Goal: Transaction & Acquisition: Purchase product/service

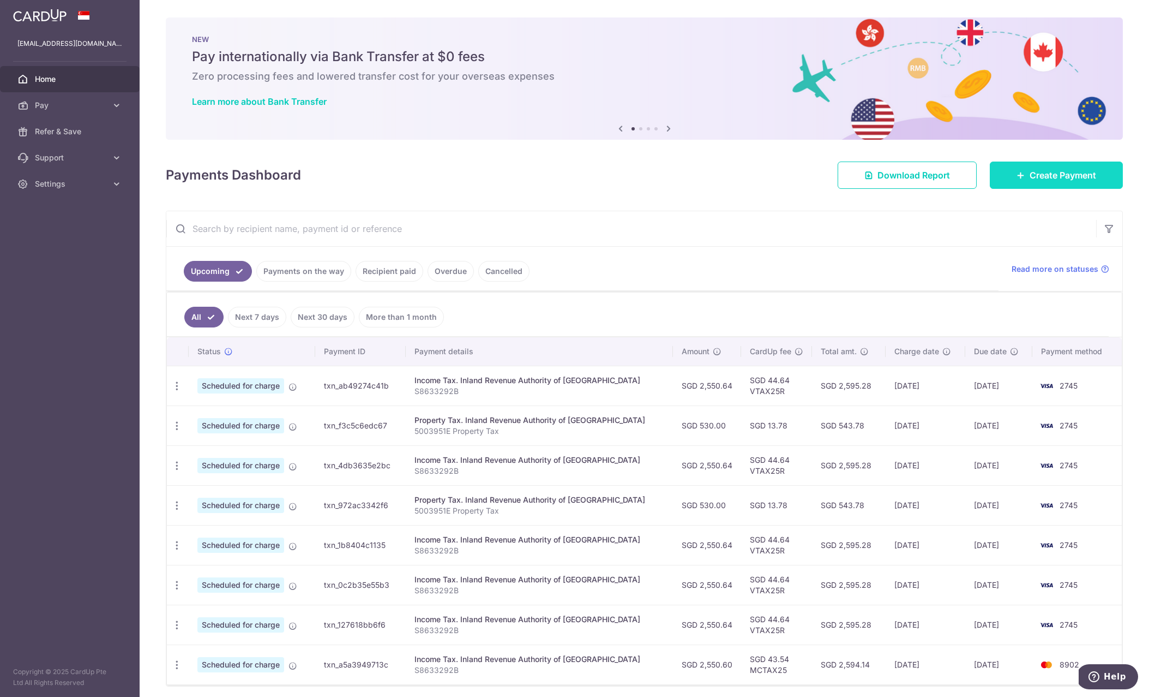
click at [1046, 176] on span "Create Payment" at bounding box center [1063, 175] width 67 height 13
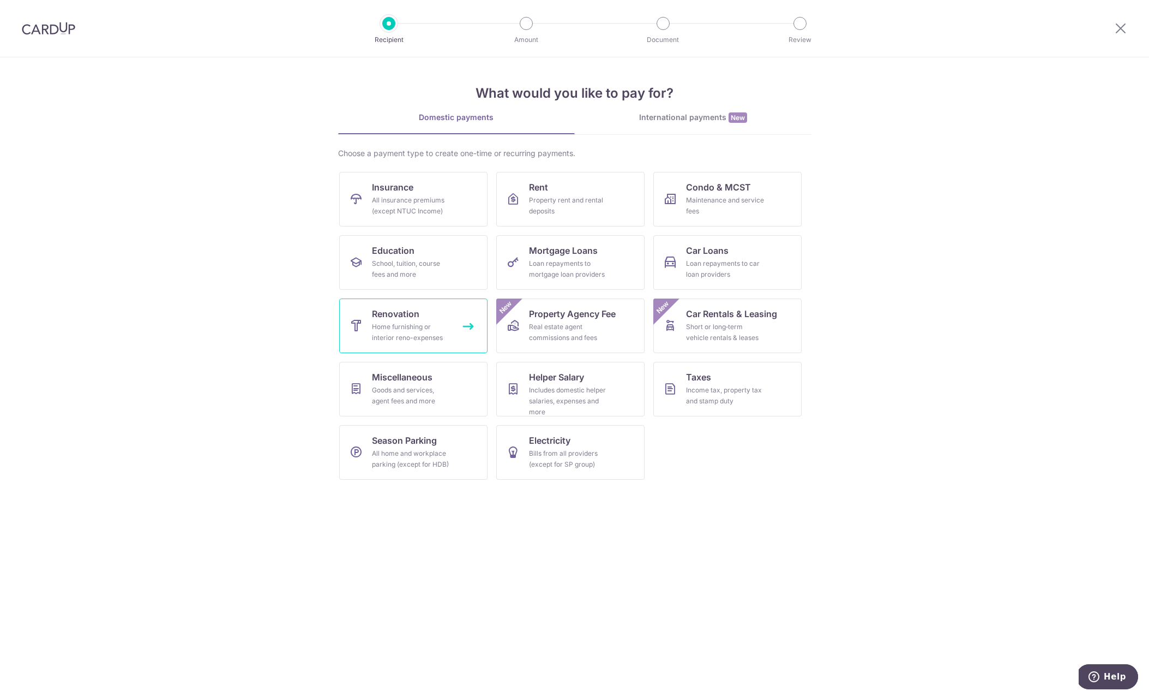
click at [434, 331] on div "Home furnishing or interior reno-expenses" at bounding box center [411, 332] width 79 height 22
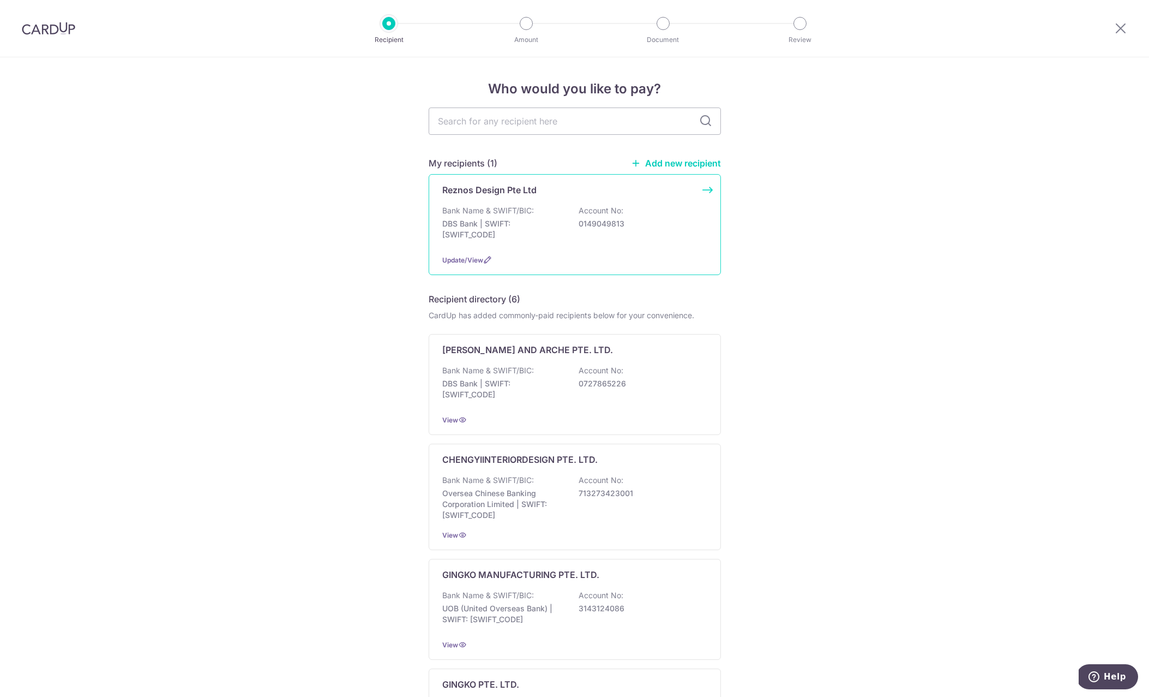
click at [554, 212] on div "Bank Name & SWIFT/BIC: DBS Bank | SWIFT: DBSSSGSGXXX Account No: 0149049813" at bounding box center [574, 225] width 265 height 40
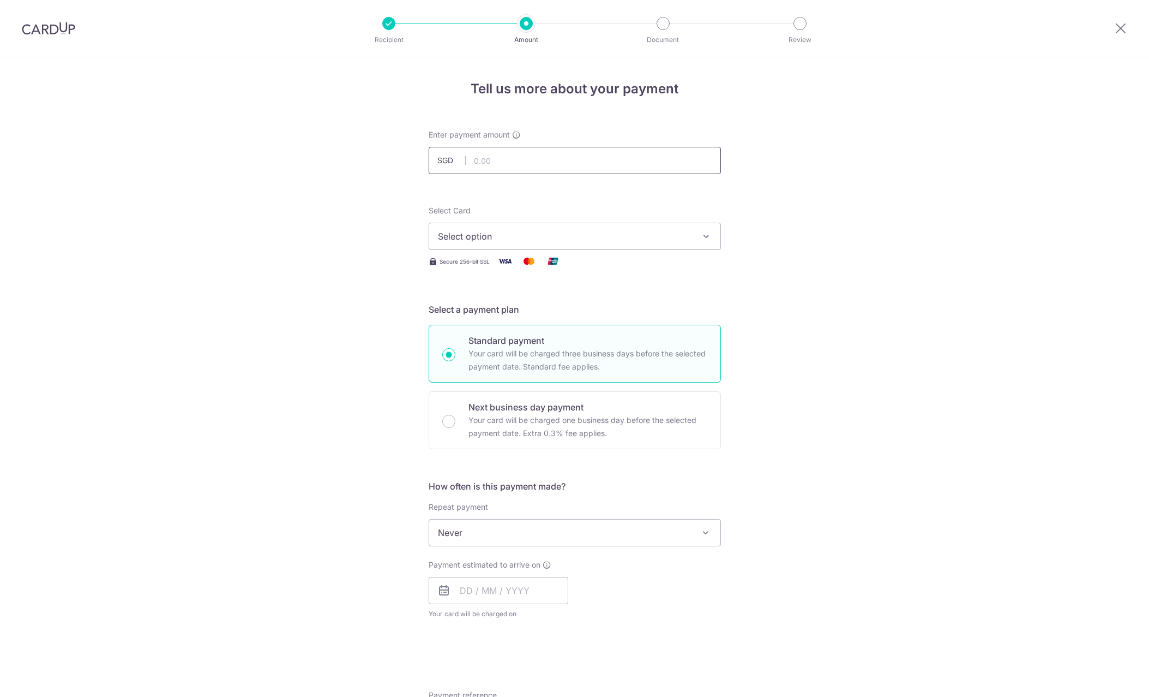
click at [508, 156] on input "text" at bounding box center [575, 160] width 292 height 27
type input "15,000.00"
click at [511, 231] on span "Select option" at bounding box center [565, 236] width 254 height 13
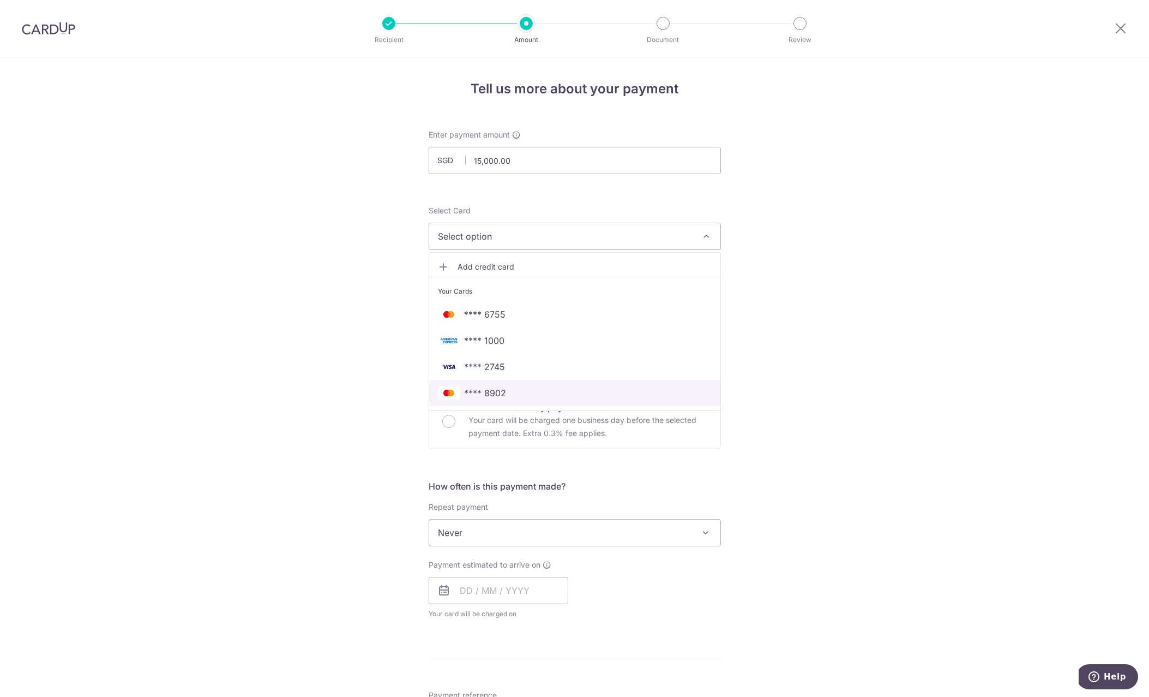
click at [504, 394] on span "**** 8902" at bounding box center [485, 392] width 42 height 13
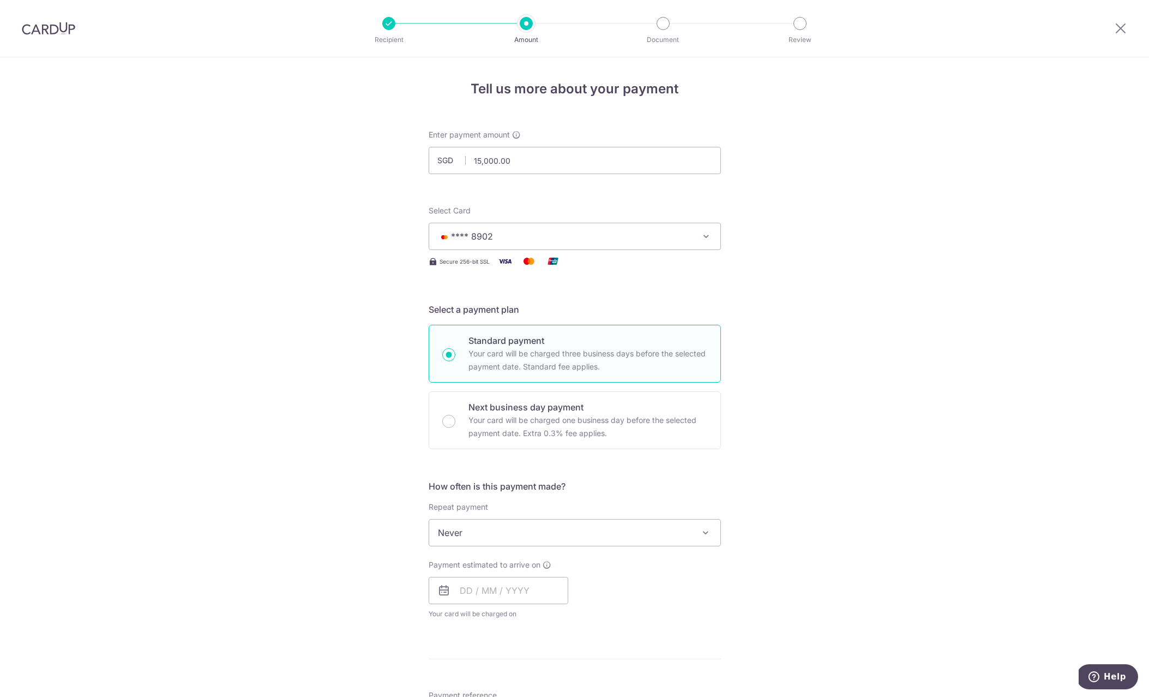
click at [368, 312] on div "Tell us more about your payment Enter payment amount SGD 15,000.00 15000.00 Sel…" at bounding box center [574, 587] width 1149 height 1060
click at [396, 421] on div "Tell us more about your payment Enter payment amount SGD 15,000.00 15000.00 Sel…" at bounding box center [574, 587] width 1149 height 1060
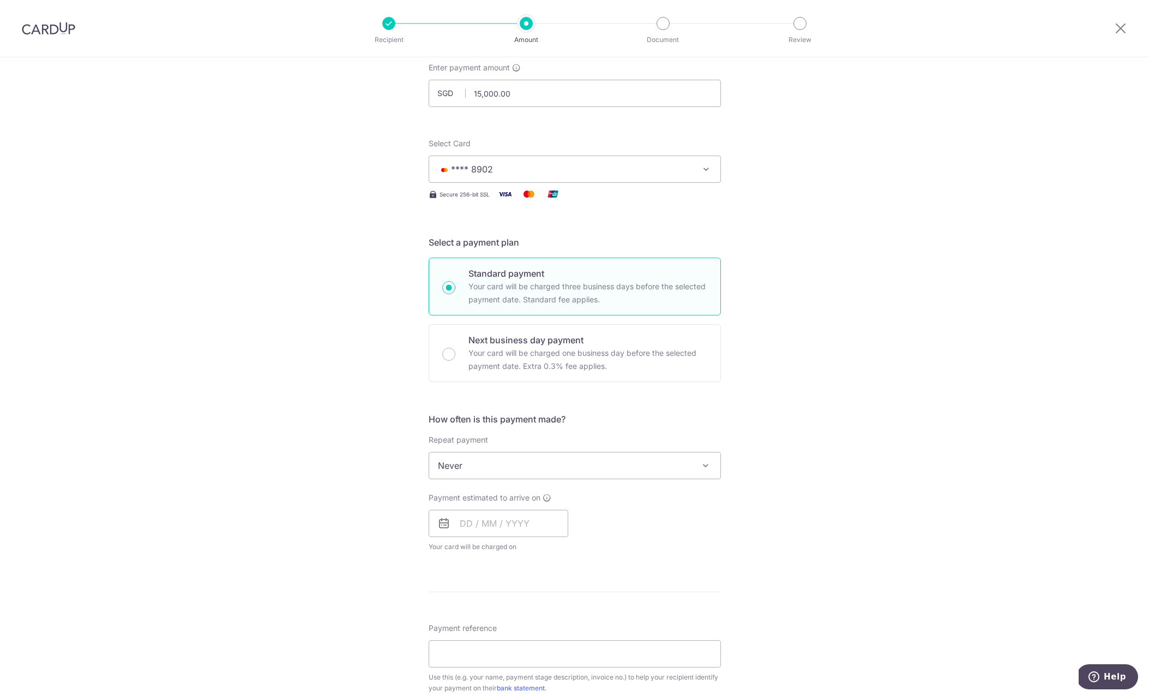
scroll to position [68, 0]
click at [493, 515] on input "text" at bounding box center [499, 522] width 140 height 27
click at [519, 640] on link "15" at bounding box center [516, 643] width 17 height 17
type input "15/10/2025"
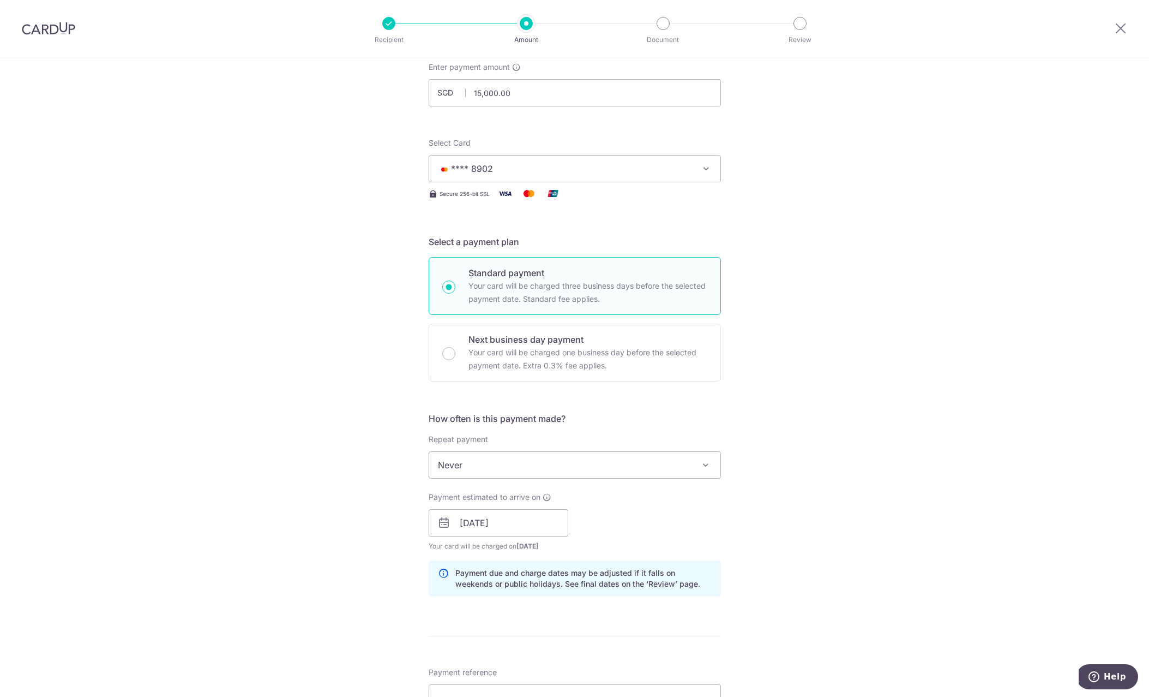
click at [671, 512] on div "Payment estimated to arrive on 15/10/2025 Prev Next Oct Nov Dec 2025 2026 2027 …" at bounding box center [575, 522] width 306 height 60
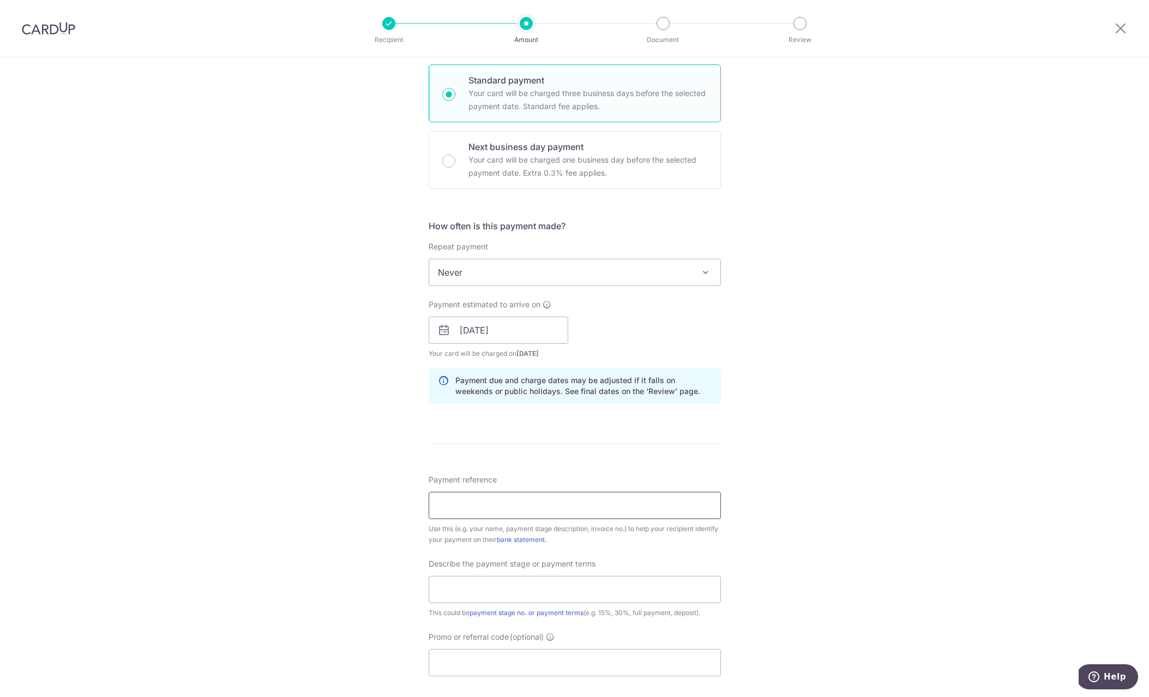
scroll to position [261, 0]
click at [490, 501] on input "Payment reference" at bounding box center [575, 504] width 292 height 27
type input "r"
click at [804, 423] on div "Tell us more about your payment Enter payment amount SGD 15,000.00 15000.00 Sel…" at bounding box center [574, 349] width 1149 height 1105
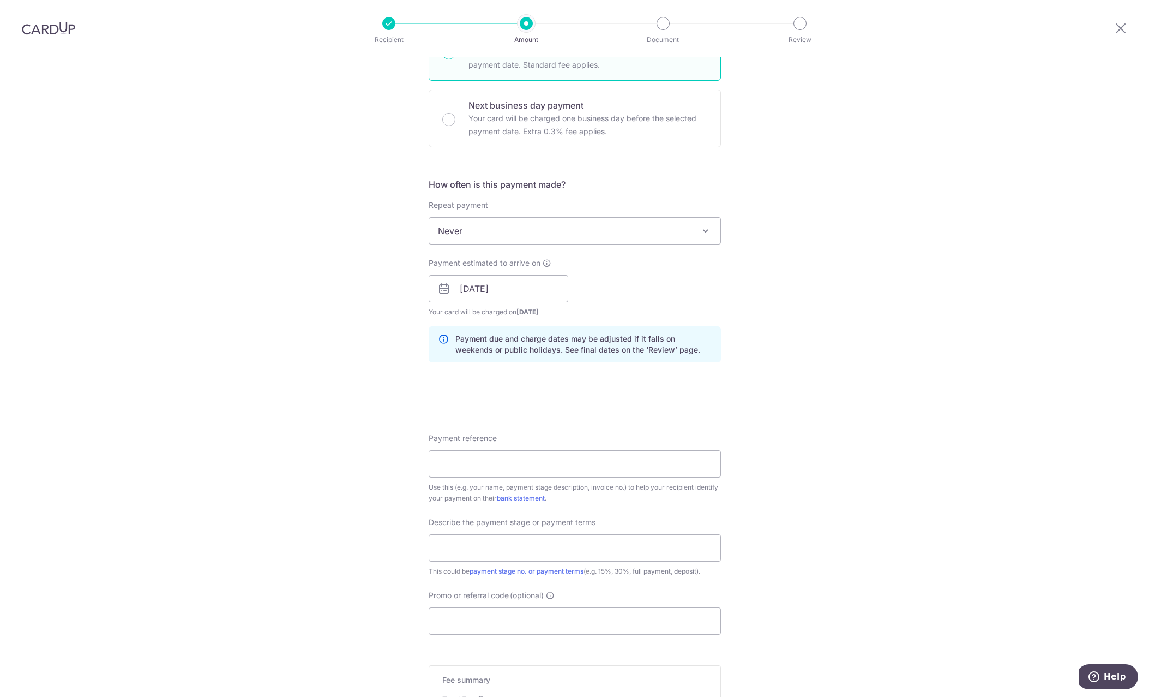
scroll to position [311, 0]
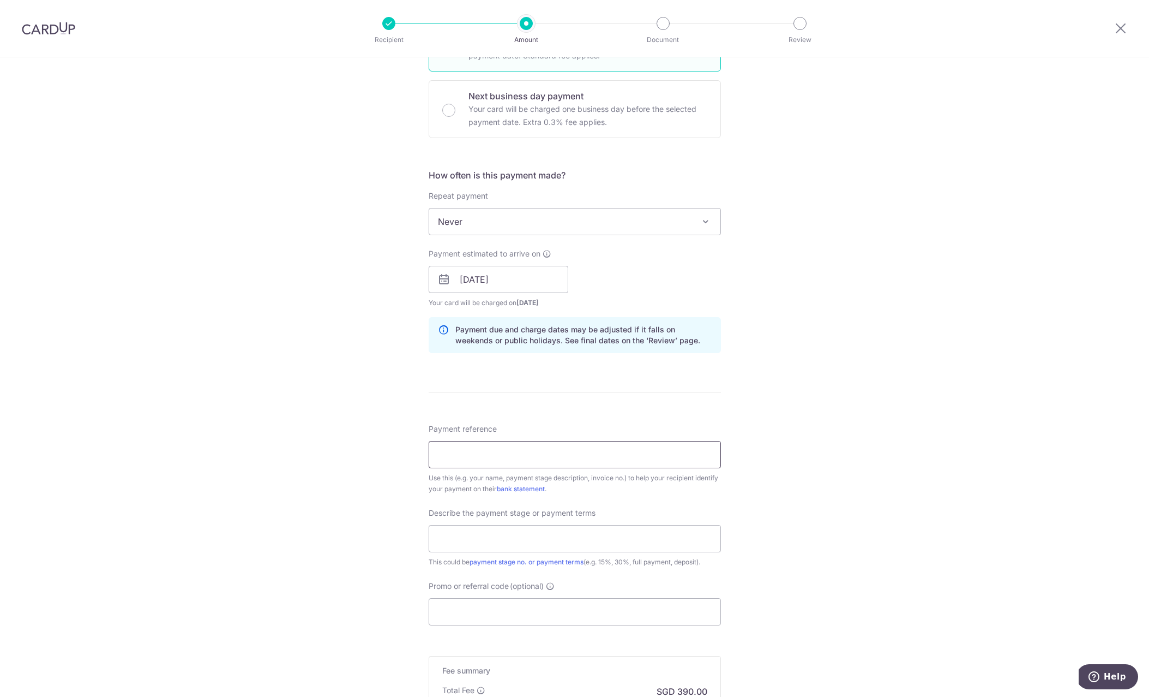
click at [608, 461] on input "Payment reference" at bounding box center [575, 454] width 292 height 27
type input "C-RN-RS-202508-002"
click at [383, 545] on div "Tell us more about your payment Enter payment amount SGD 15,000.00 15000.00 Sel…" at bounding box center [574, 298] width 1149 height 1105
click at [479, 544] on input "text" at bounding box center [575, 538] width 292 height 27
type input "r"
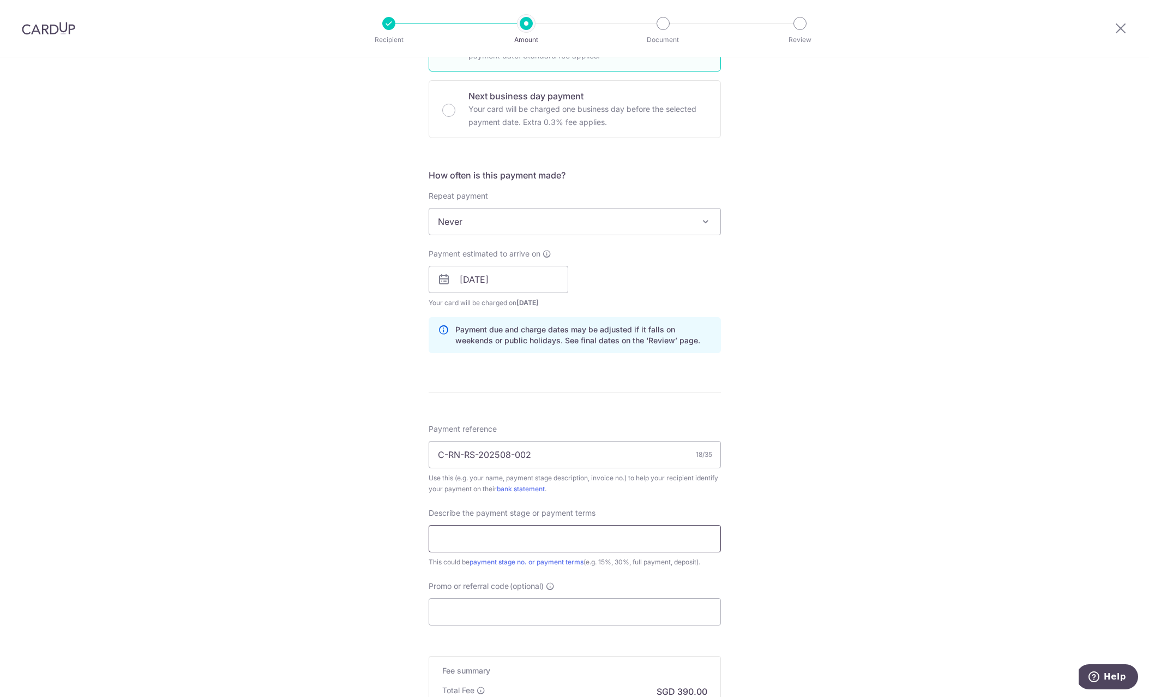
type input "M"
type input "s"
type input "5"
type input "40% of total amount"
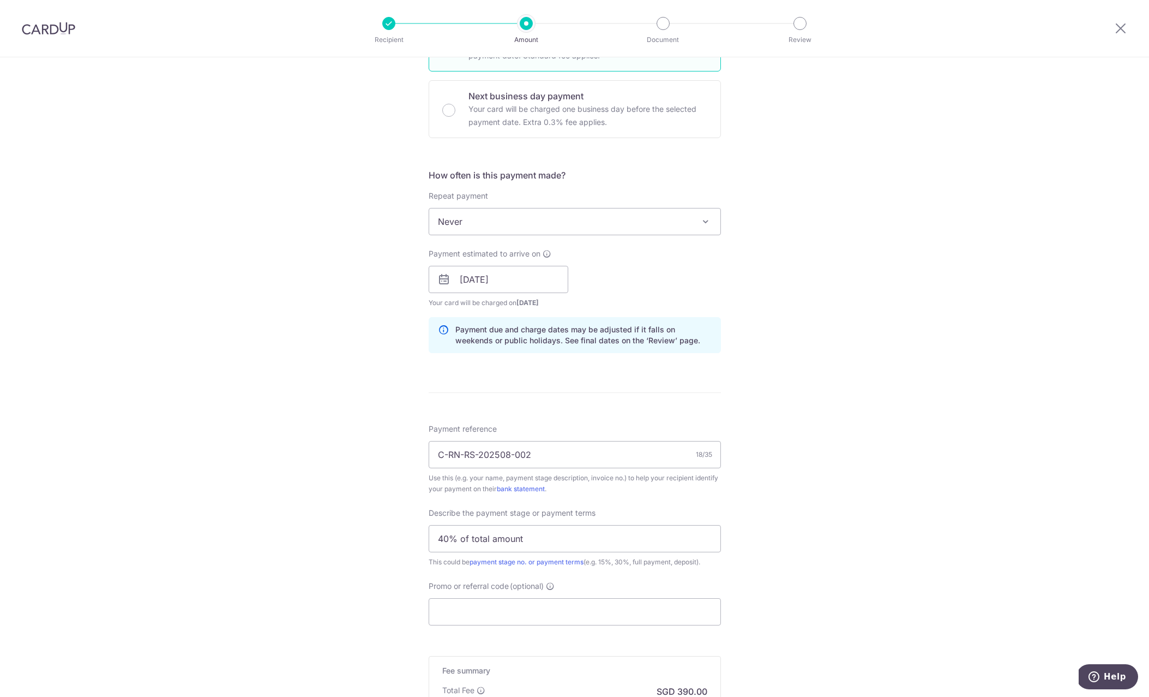
click at [777, 516] on div "Tell us more about your payment Enter payment amount SGD 15,000.00 15000.00 Sel…" at bounding box center [574, 298] width 1149 height 1105
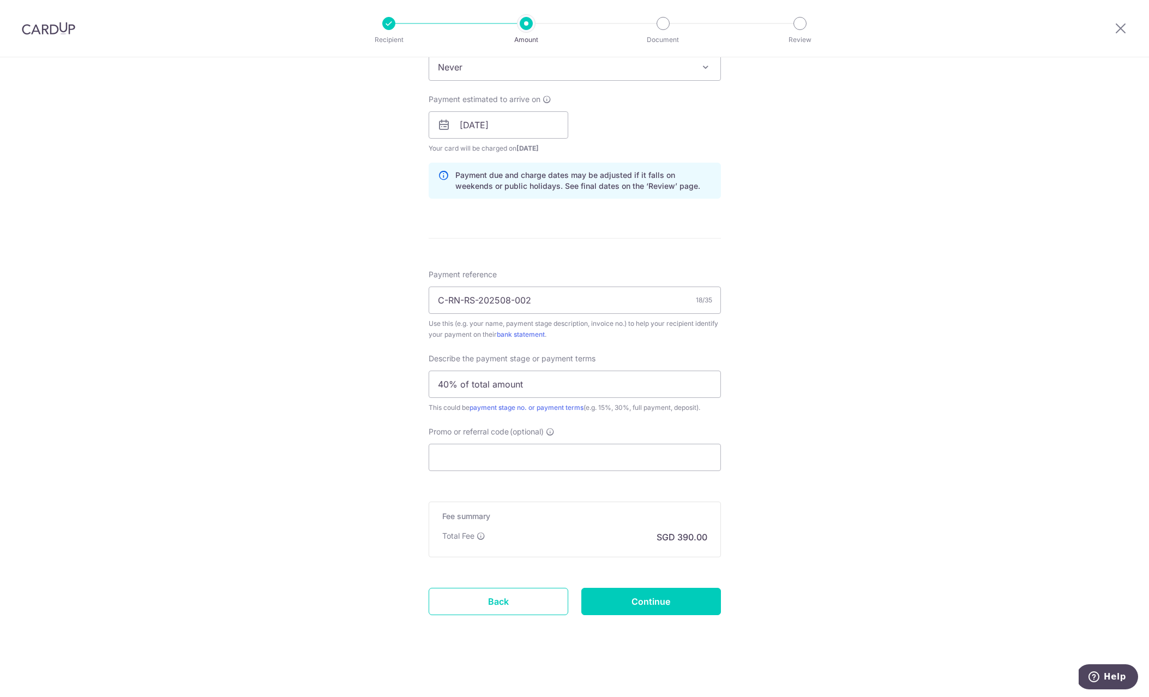
scroll to position [465, 0]
click at [678, 458] on input "Promo or referral code (optional)" at bounding box center [575, 457] width 292 height 27
click at [787, 393] on div "Tell us more about your payment Enter payment amount SGD 15,000.00 15000.00 Sel…" at bounding box center [574, 144] width 1149 height 1105
click at [820, 228] on div "Tell us more about your payment Enter payment amount SGD 15,000.00 15000.00 Sel…" at bounding box center [574, 144] width 1149 height 1105
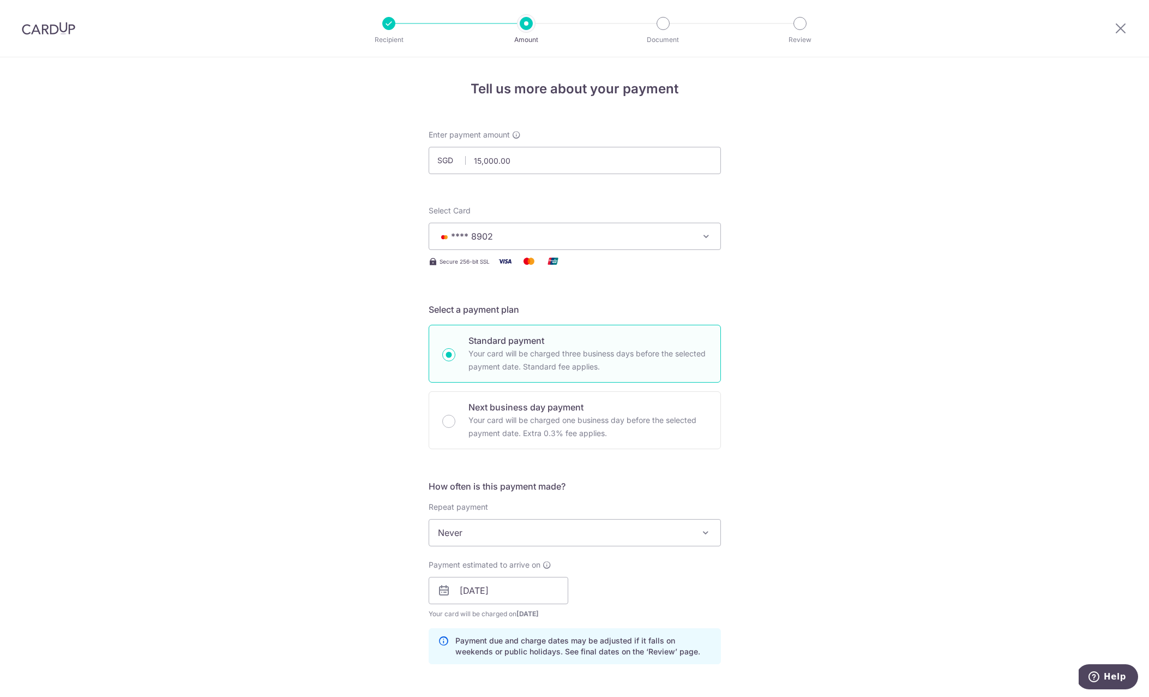
scroll to position [0, 0]
click at [517, 158] on input "15,000.00" at bounding box center [575, 160] width 292 height 27
drag, startPoint x: 528, startPoint y: 161, endPoint x: 464, endPoint y: 159, distance: 63.3
click at [464, 159] on div "SGD 15,000.00 15000.00" at bounding box center [575, 160] width 292 height 27
type input "20,000.00"
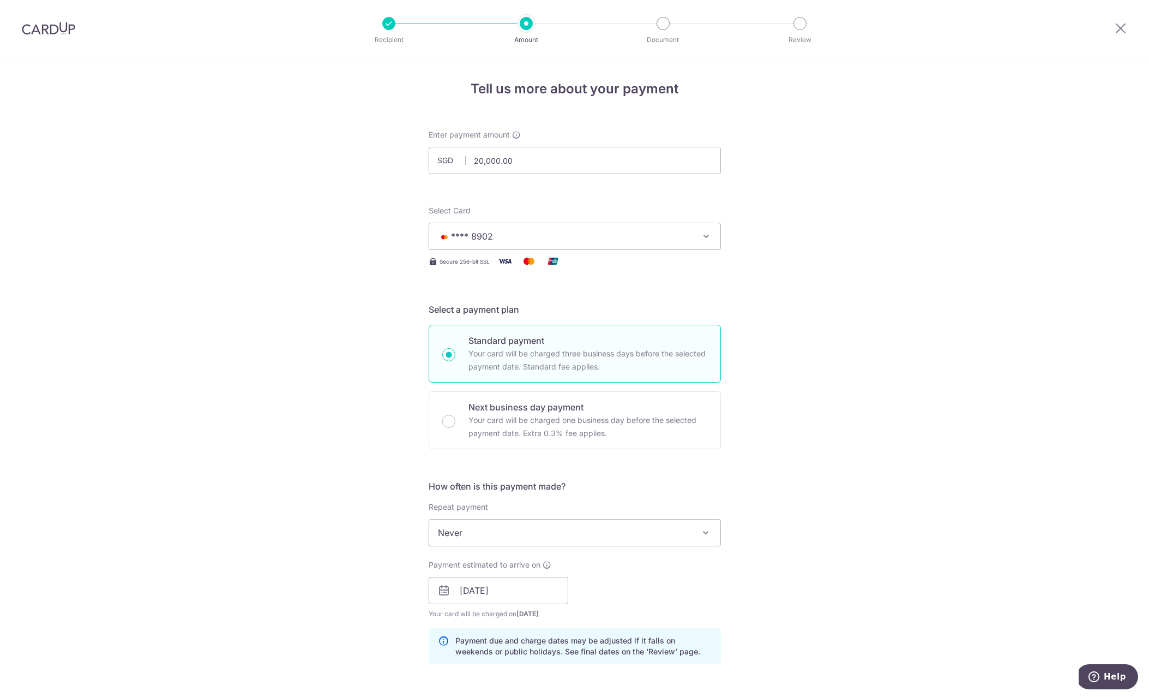
click at [385, 199] on div "Tell us more about your payment Enter payment amount SGD 20,000.00 20000.00 Sel…" at bounding box center [574, 609] width 1149 height 1105
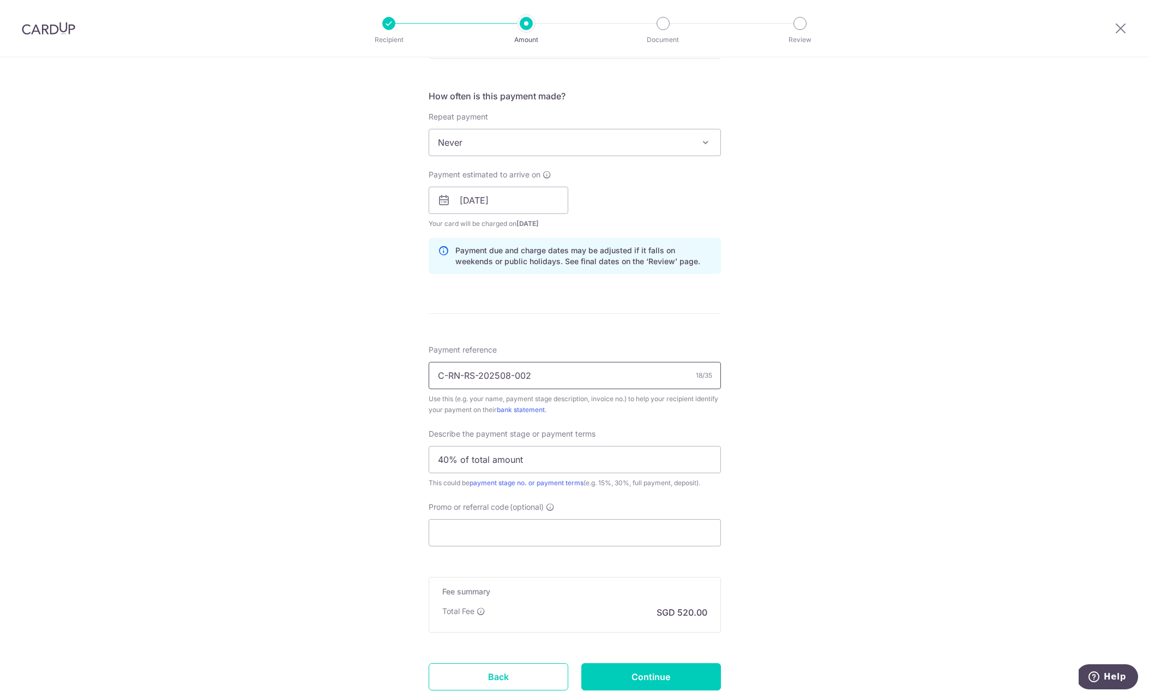
scroll to position [409, 0]
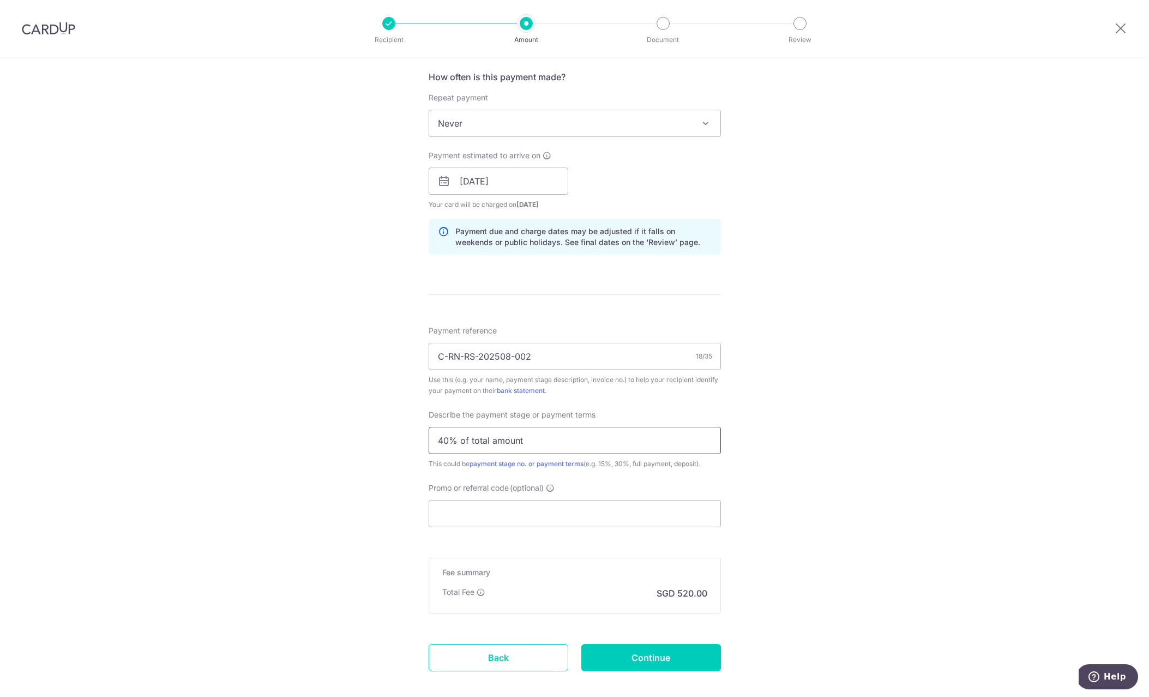
click at [459, 442] on input "40% of total amount" at bounding box center [575, 440] width 292 height 27
click at [454, 519] on input "Promo or referral code (optional)" at bounding box center [575, 513] width 292 height 27
click at [409, 490] on div "Tell us more about your payment Enter payment amount SGD 20,000.00 20000.00 Sel…" at bounding box center [574, 200] width 1149 height 1105
drag, startPoint x: 530, startPoint y: 443, endPoint x: 429, endPoint y: 444, distance: 100.9
click at [429, 444] on input "40% of total amount" at bounding box center [575, 440] width 292 height 27
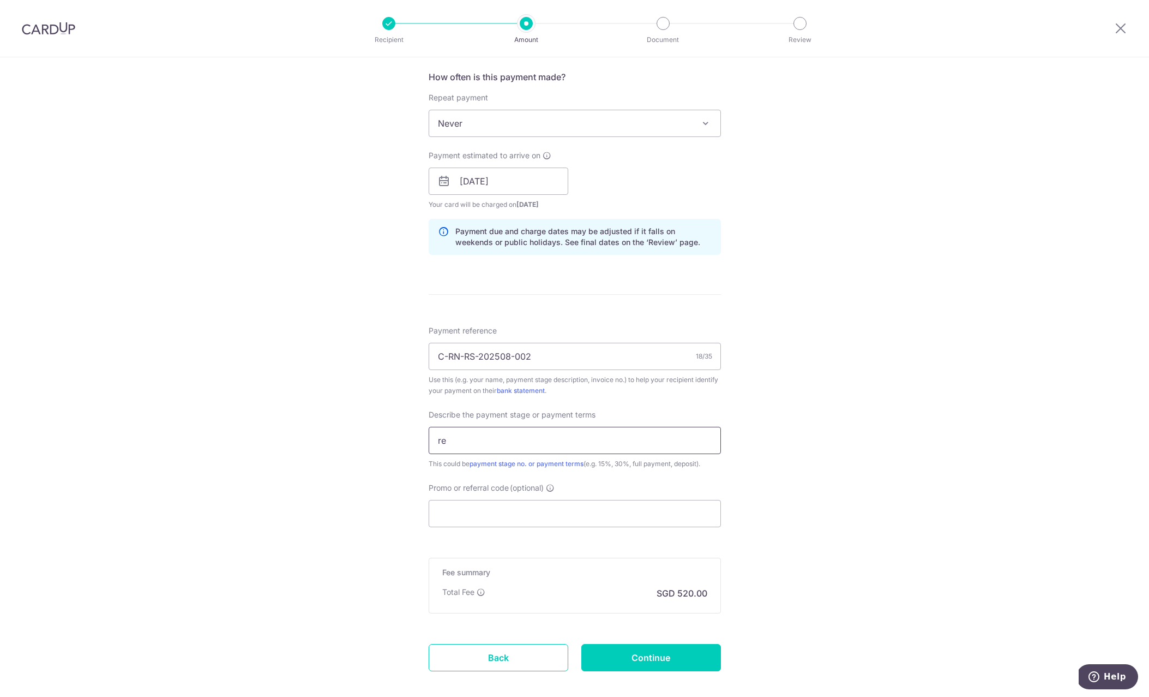
type input "r"
type input "s"
type input "6"
type input "Deposit, Milestone 1 and 2"
click at [788, 526] on div "Tell us more about your payment Enter payment amount SGD 20,000.00 20000.00 Sel…" at bounding box center [574, 200] width 1149 height 1105
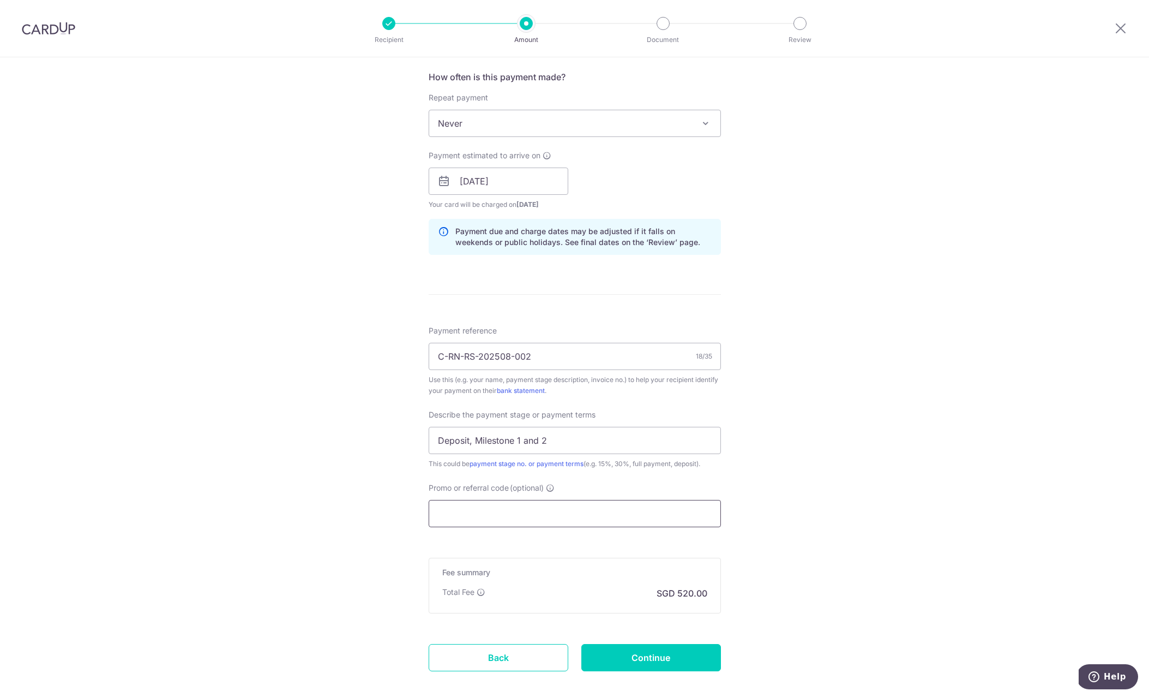
click at [691, 523] on input "Promo or referral code (optional)" at bounding box center [575, 513] width 292 height 27
paste input "RENO25ONE"
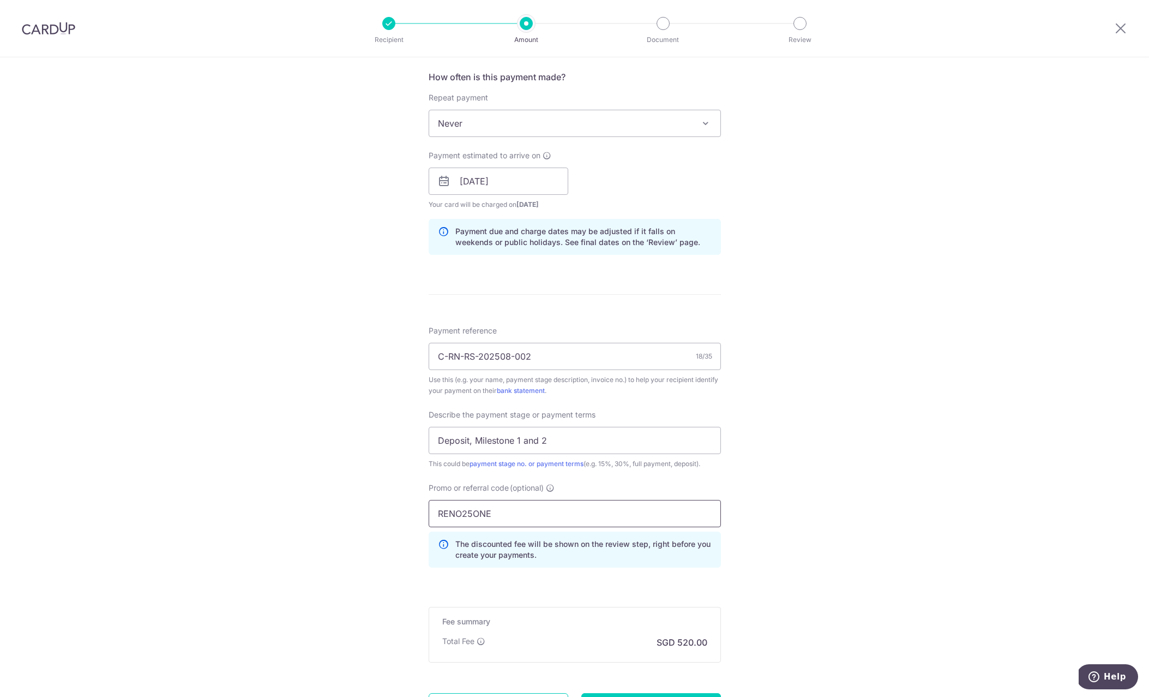
type input "RENO25ONE"
click at [757, 525] on div "Tell us more about your payment Enter payment amount SGD 20,000.00 20000.00 Sel…" at bounding box center [574, 225] width 1149 height 1154
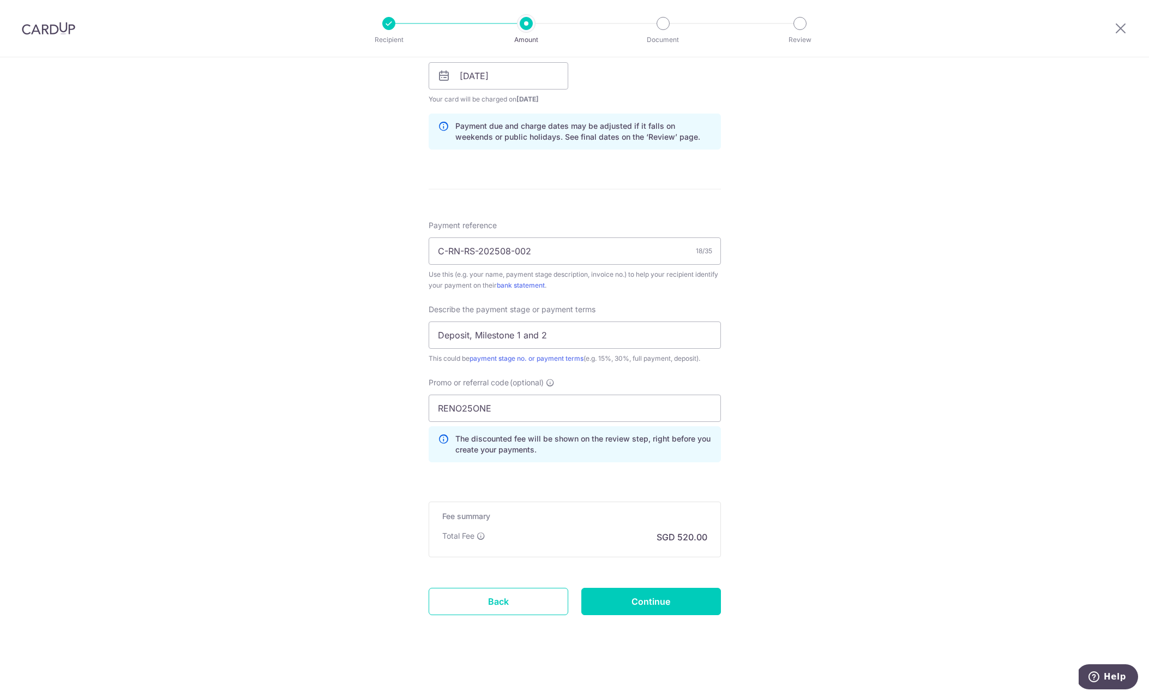
scroll to position [514, 0]
click at [578, 488] on form "Enter payment amount SGD 20,000.00 20000.00 Select Card **** 8902 Add credit ca…" at bounding box center [575, 130] width 292 height 1031
click at [776, 536] on div "Tell us more about your payment Enter payment amount SGD 20,000.00 20000.00 Sel…" at bounding box center [574, 120] width 1149 height 1154
click at [695, 600] on input "Continue" at bounding box center [652, 601] width 140 height 27
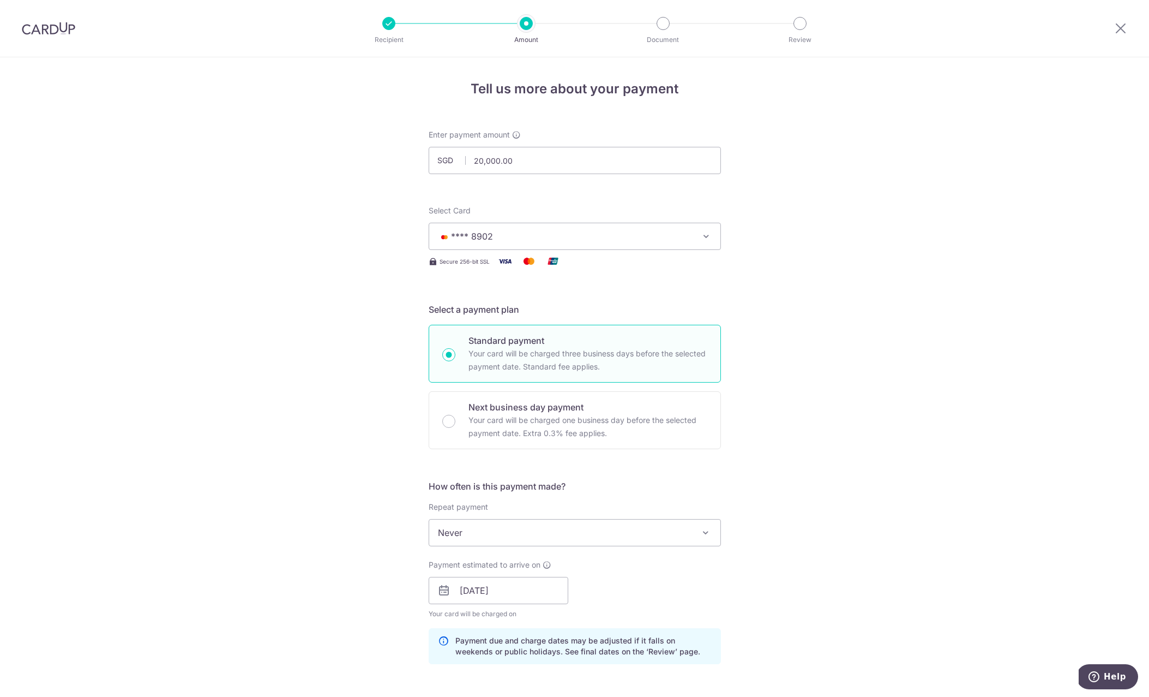
scroll to position [530, 0]
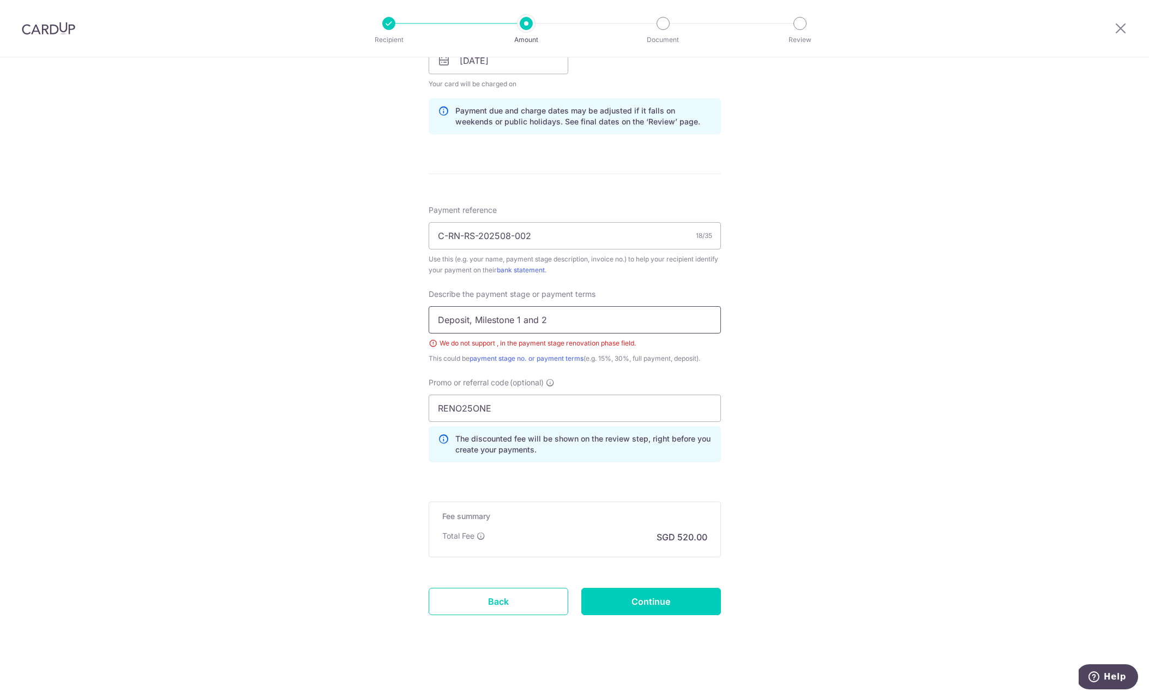
click at [579, 315] on input "Deposit, Milestone 1 and 2" at bounding box center [575, 319] width 292 height 27
drag, startPoint x: 567, startPoint y: 318, endPoint x: 423, endPoint y: 321, distance: 143.5
click at [423, 321] on div "Tell us more about your payment Enter payment amount SGD 20,000.00 20000.00 Sel…" at bounding box center [574, 112] width 1149 height 1169
type input "r"
type input "s"
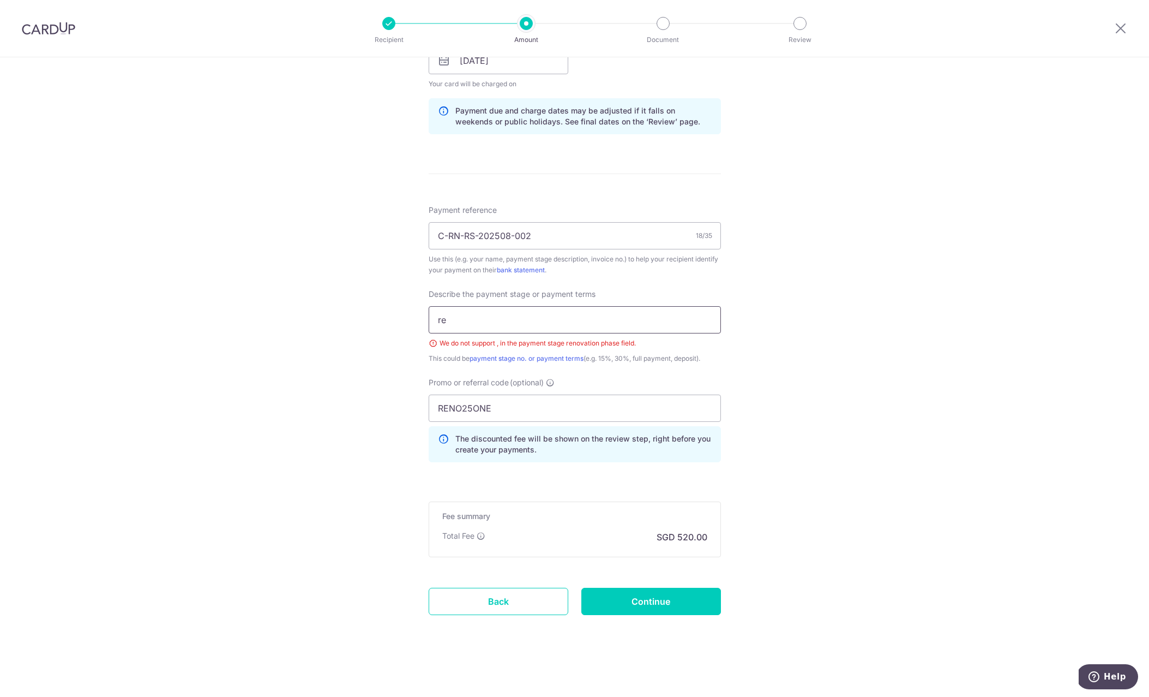
type input "r"
type input "p"
type input "r"
type input "P"
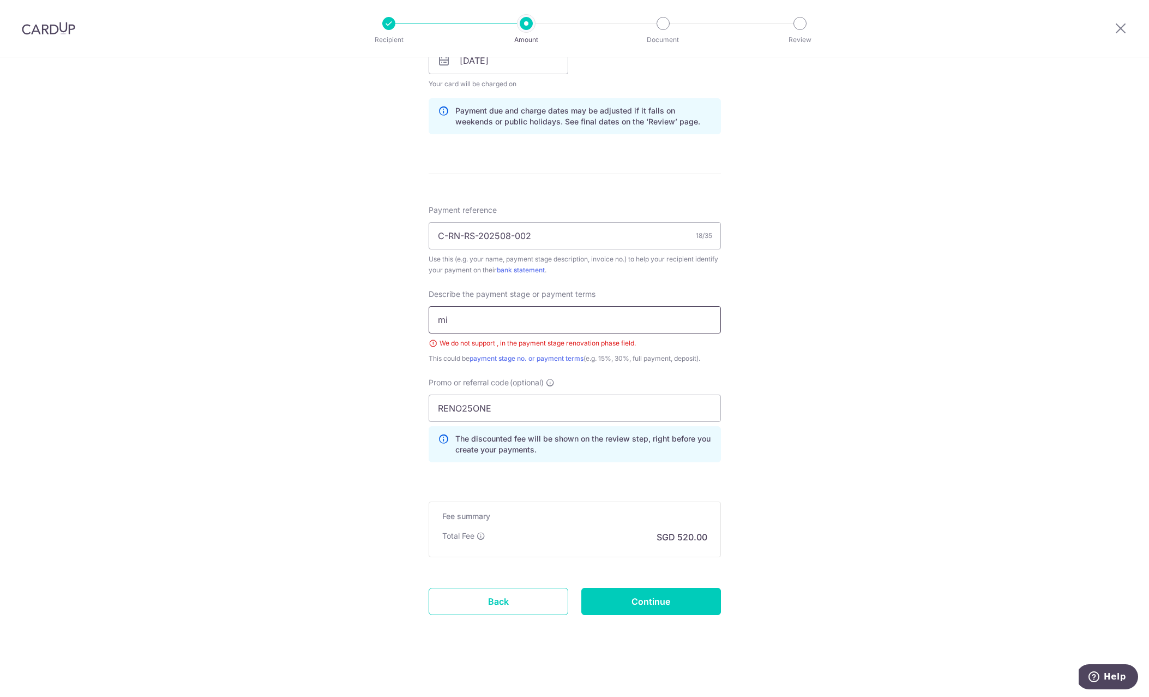
type input "m"
type input "M"
type input "d"
type input "D"
type input "$"
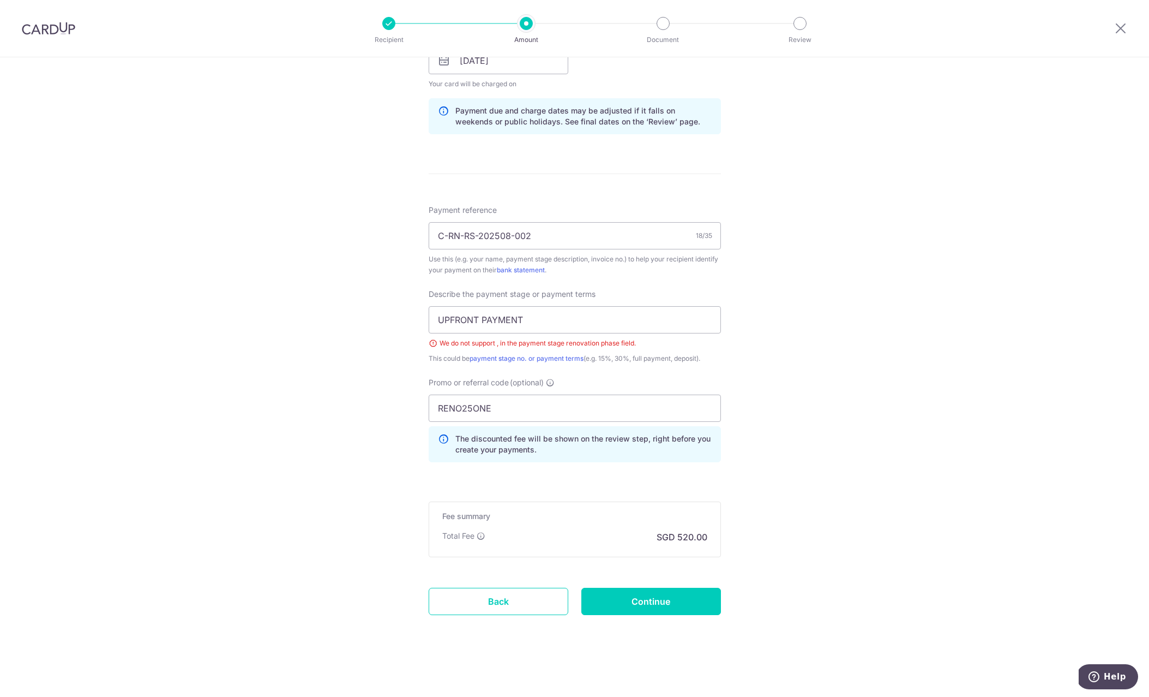
click at [831, 464] on div "Tell us more about your payment Enter payment amount SGD 20,000.00 20000.00 Sel…" at bounding box center [574, 112] width 1149 height 1169
click at [529, 321] on input "UPFRONT PAYMENT" at bounding box center [575, 319] width 292 height 27
drag, startPoint x: 537, startPoint y: 315, endPoint x: 437, endPoint y: 319, distance: 99.9
click at [437, 319] on input "UPFRONT PAYMENT" at bounding box center [575, 319] width 292 height 27
type input "r"
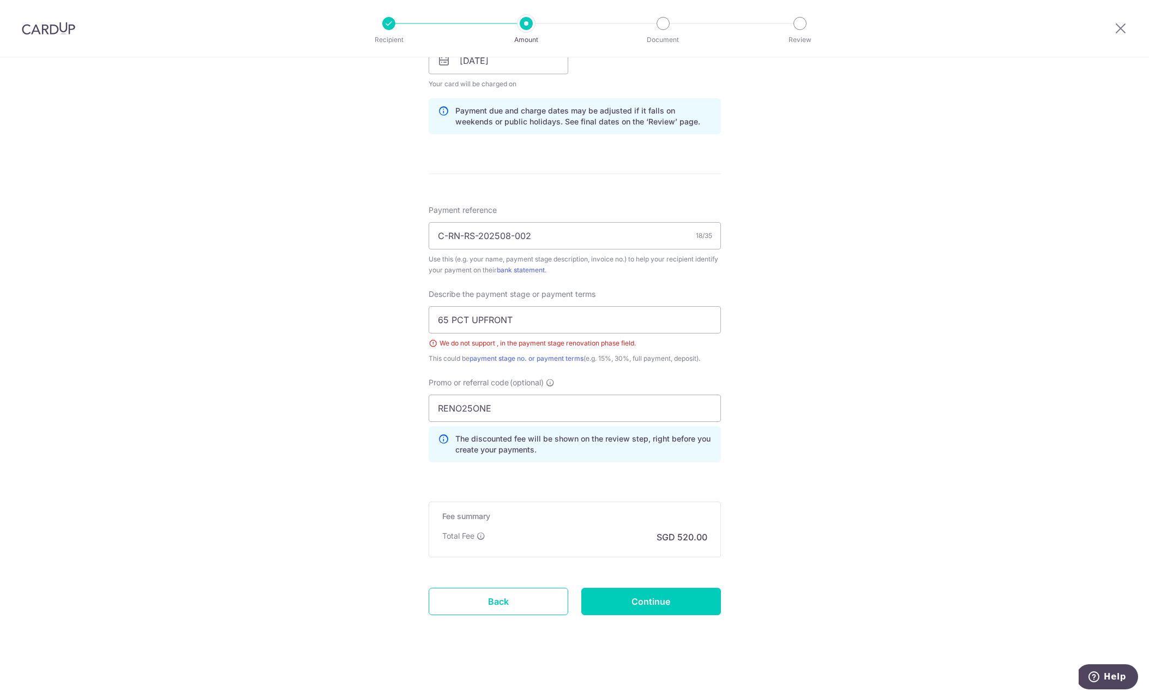
click at [793, 317] on div "Tell us more about your payment Enter payment amount SGD 20,000.00 20000.00 Sel…" at bounding box center [574, 112] width 1149 height 1169
click at [756, 254] on div "Tell us more about your payment Enter payment amount SGD 20,000.00 20000.00 Sel…" at bounding box center [574, 112] width 1149 height 1169
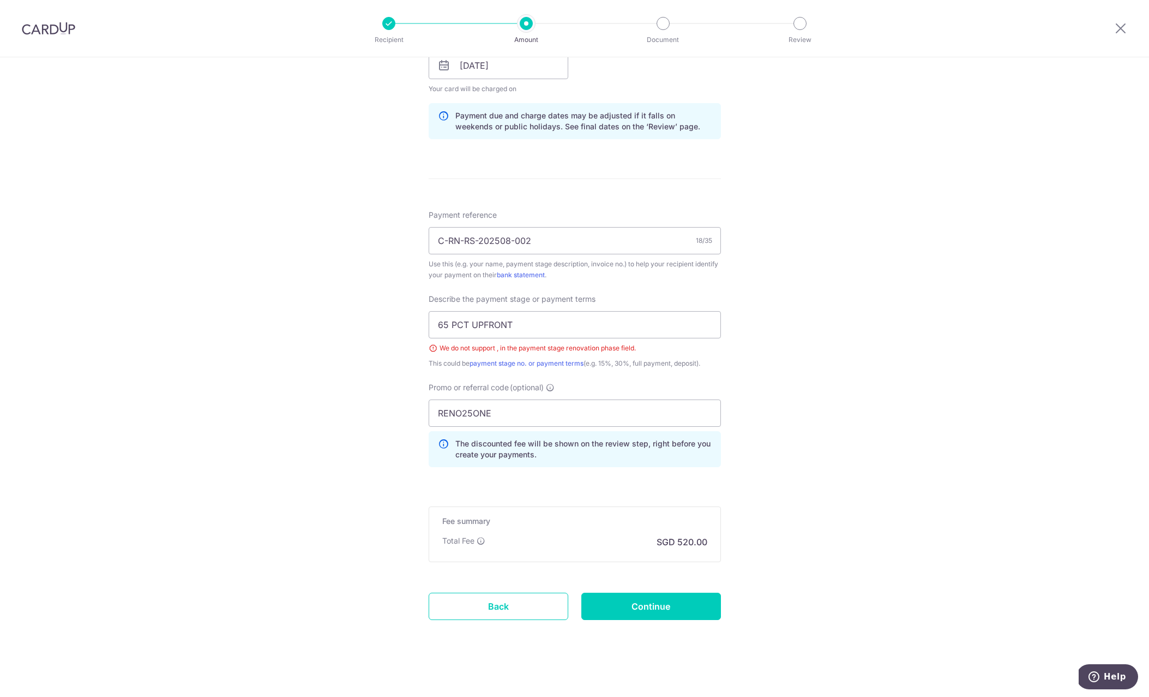
scroll to position [526, 0]
click at [350, 310] on div "Tell us more about your payment Enter payment amount SGD 20,000.00 20000.00 Sel…" at bounding box center [574, 115] width 1149 height 1169
click at [789, 308] on div "Tell us more about your payment Enter payment amount SGD 20,000.00 20000.00 Sel…" at bounding box center [574, 115] width 1149 height 1169
click at [614, 321] on input "65 PCT UPFRONT" at bounding box center [575, 323] width 292 height 27
click at [592, 241] on input "C-RN-RS-202508-002" at bounding box center [575, 239] width 292 height 27
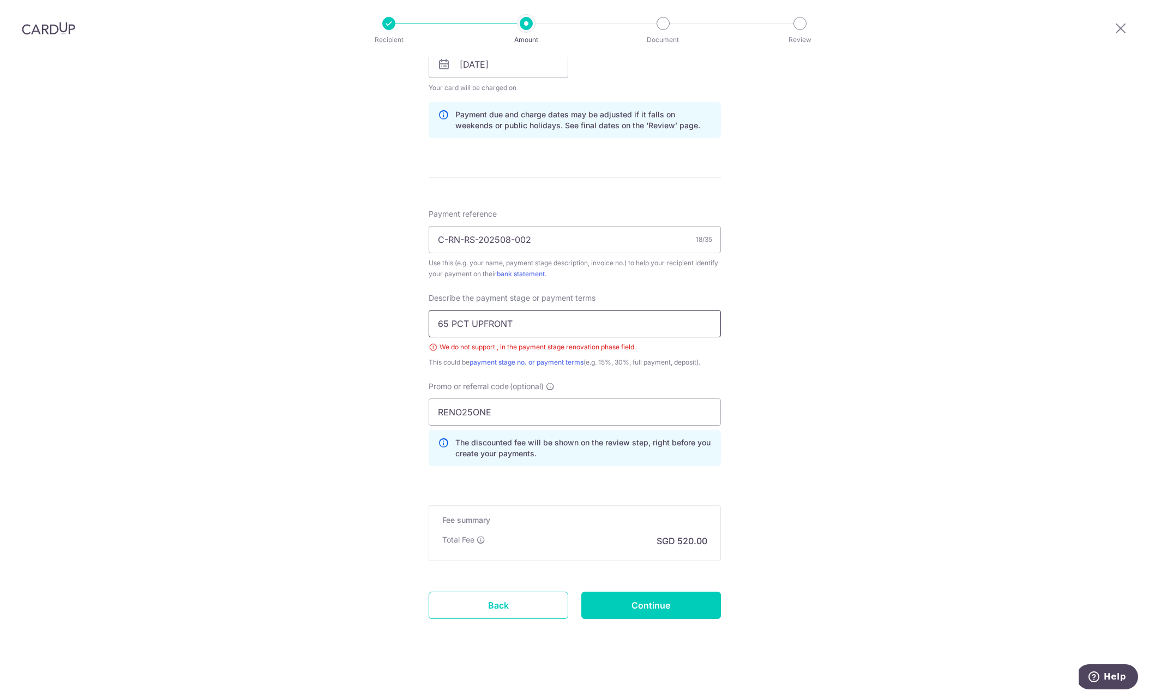
click at [586, 323] on input "65 PCT UPFRONT" at bounding box center [575, 323] width 292 height 27
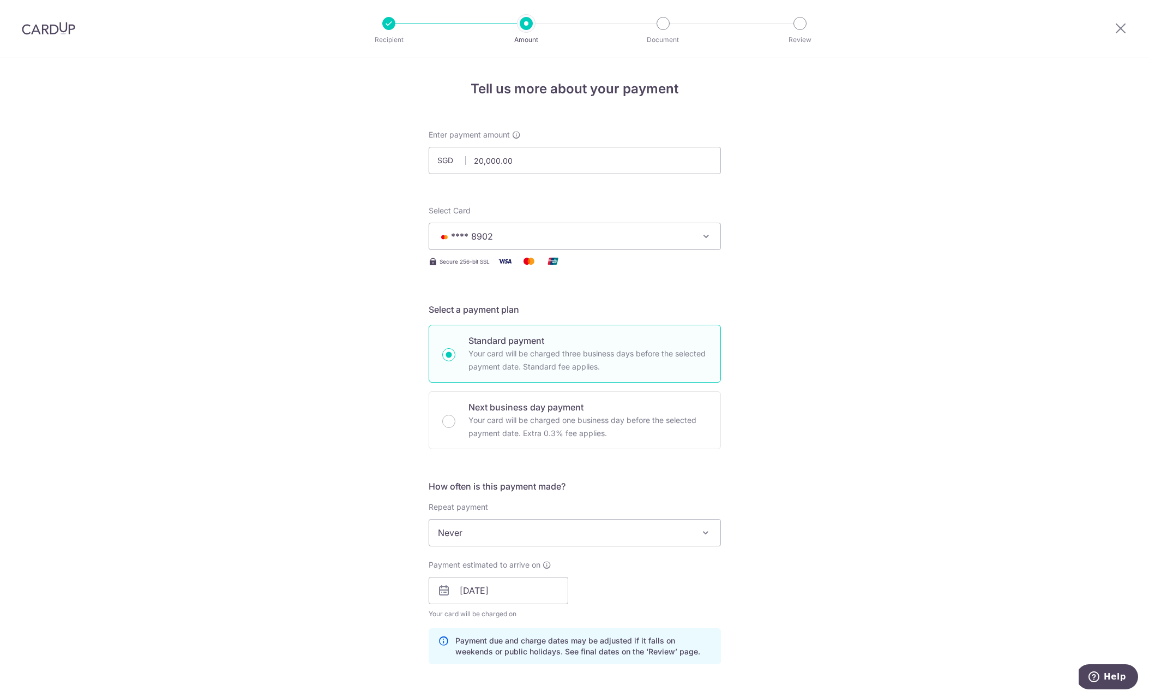
scroll to position [0, 0]
click at [390, 227] on div "Tell us more about your payment Enter payment amount SGD 20,000.00 20000.00 Sel…" at bounding box center [574, 641] width 1149 height 1169
click at [493, 229] on button "**** 8902" at bounding box center [575, 236] width 292 height 27
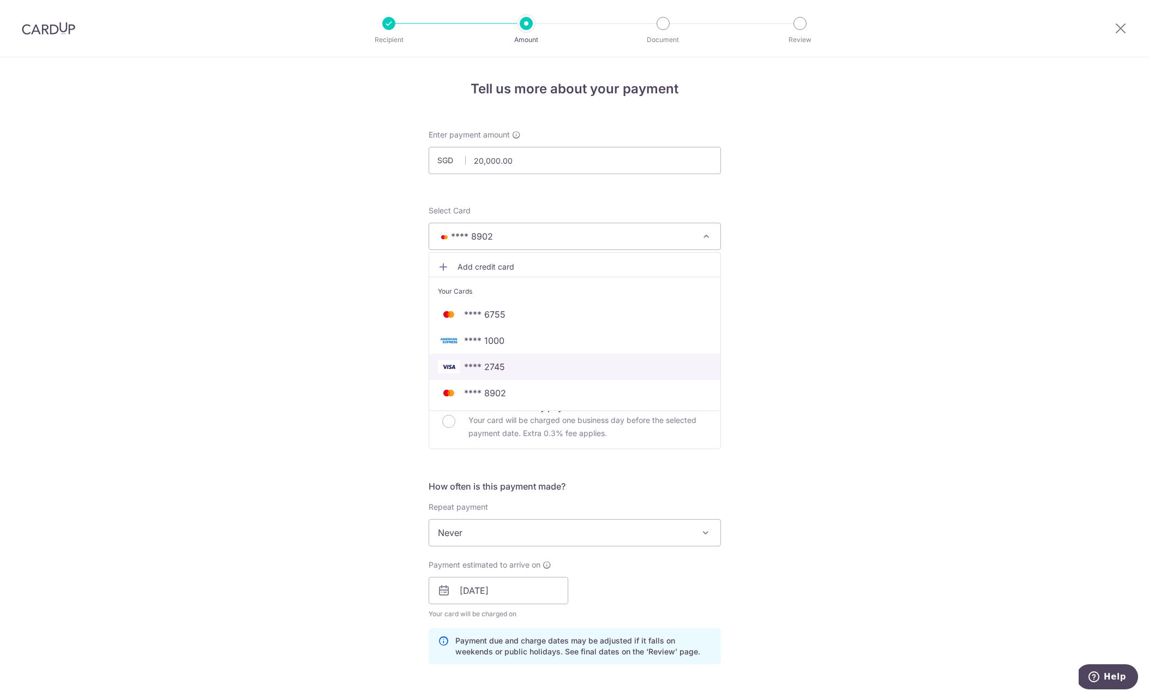
click at [496, 367] on span "**** 2745" at bounding box center [484, 366] width 41 height 13
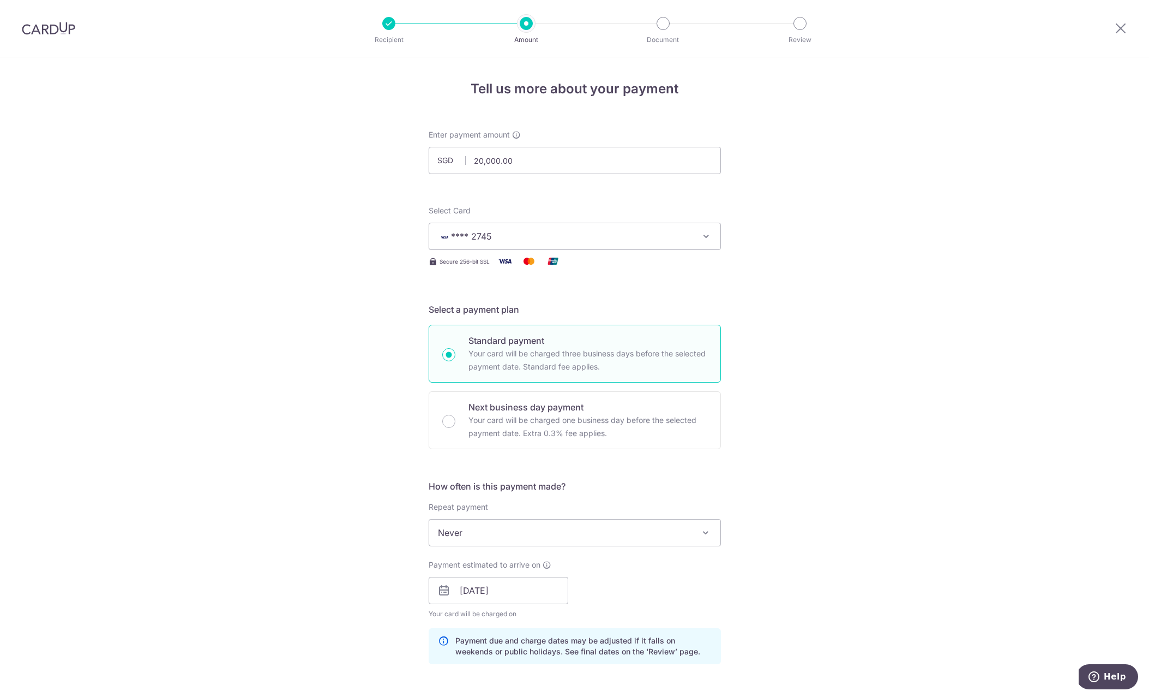
click at [792, 260] on div "Tell us more about your payment Enter payment amount SGD 20,000.00 20000.00 Sel…" at bounding box center [574, 641] width 1149 height 1169
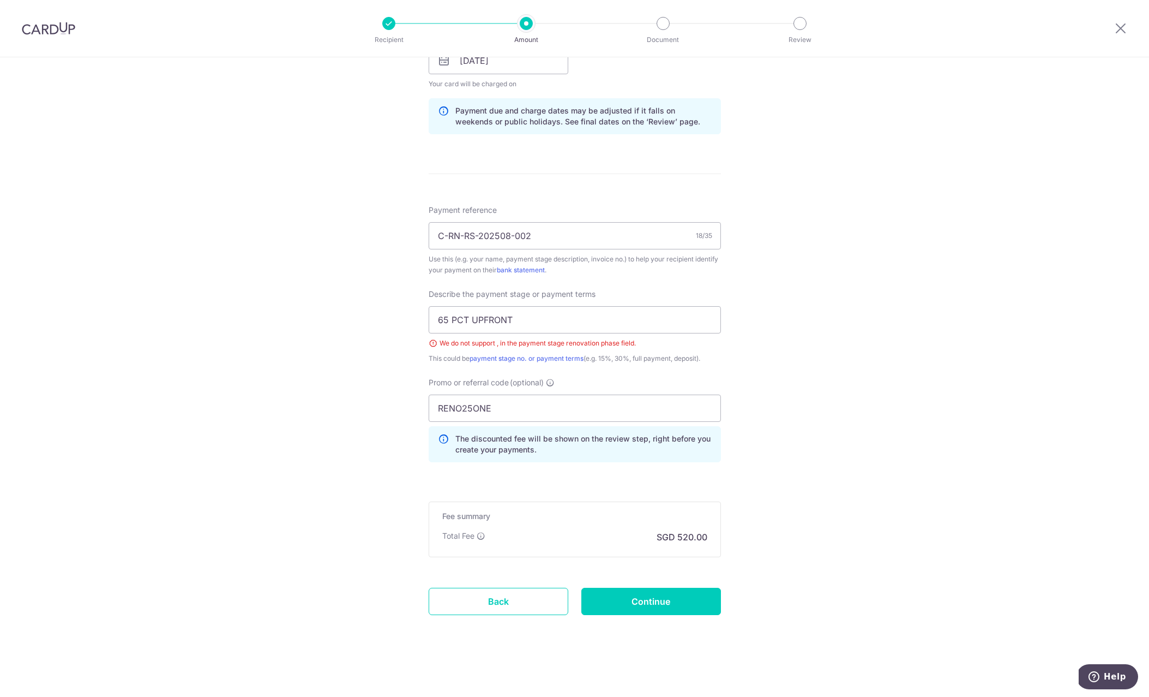
scroll to position [530, 0]
click at [463, 320] on input "65 PCT UPFRONT" at bounding box center [575, 319] width 292 height 27
click at [785, 395] on div "Tell us more about your payment Enter payment amount SGD 20,000.00 20000.00 Sel…" at bounding box center [574, 112] width 1149 height 1169
drag, startPoint x: 451, startPoint y: 319, endPoint x: 510, endPoint y: 319, distance: 58.4
click at [510, 319] on input "65PCT-UPFRONT" at bounding box center [575, 319] width 292 height 27
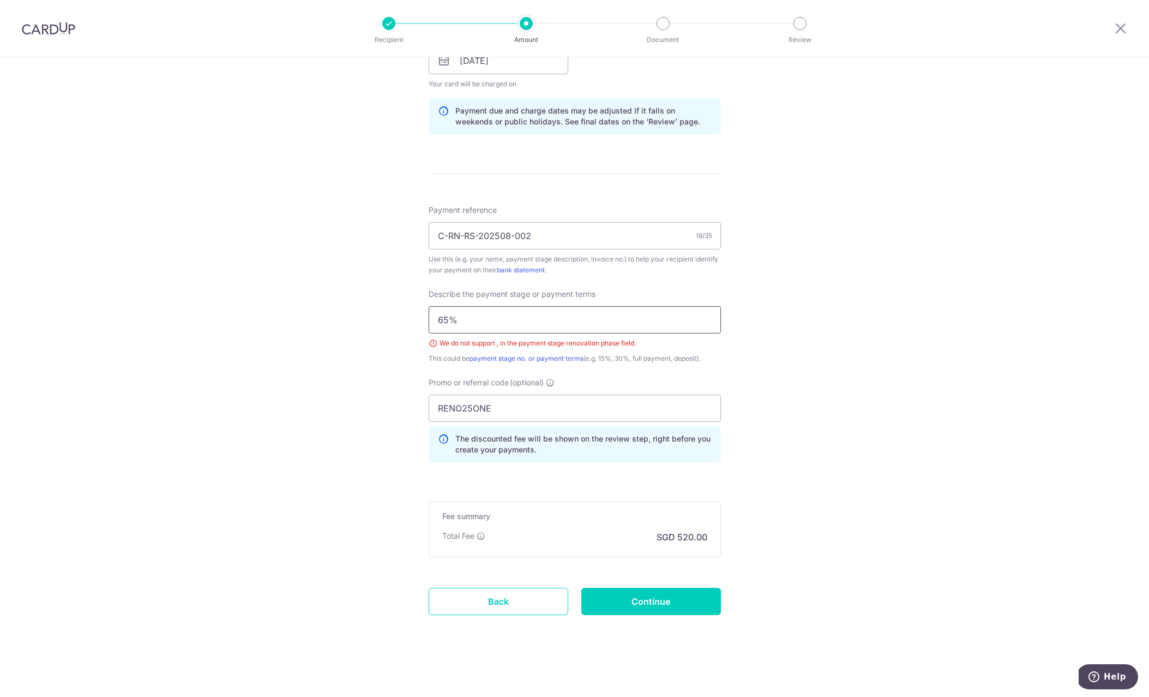
type input "65%"
click at [811, 422] on div "Tell us more about your payment Enter payment amount SGD 20,000.00 20000.00 Sel…" at bounding box center [574, 112] width 1149 height 1169
click at [620, 597] on input "Continue" at bounding box center [652, 601] width 140 height 27
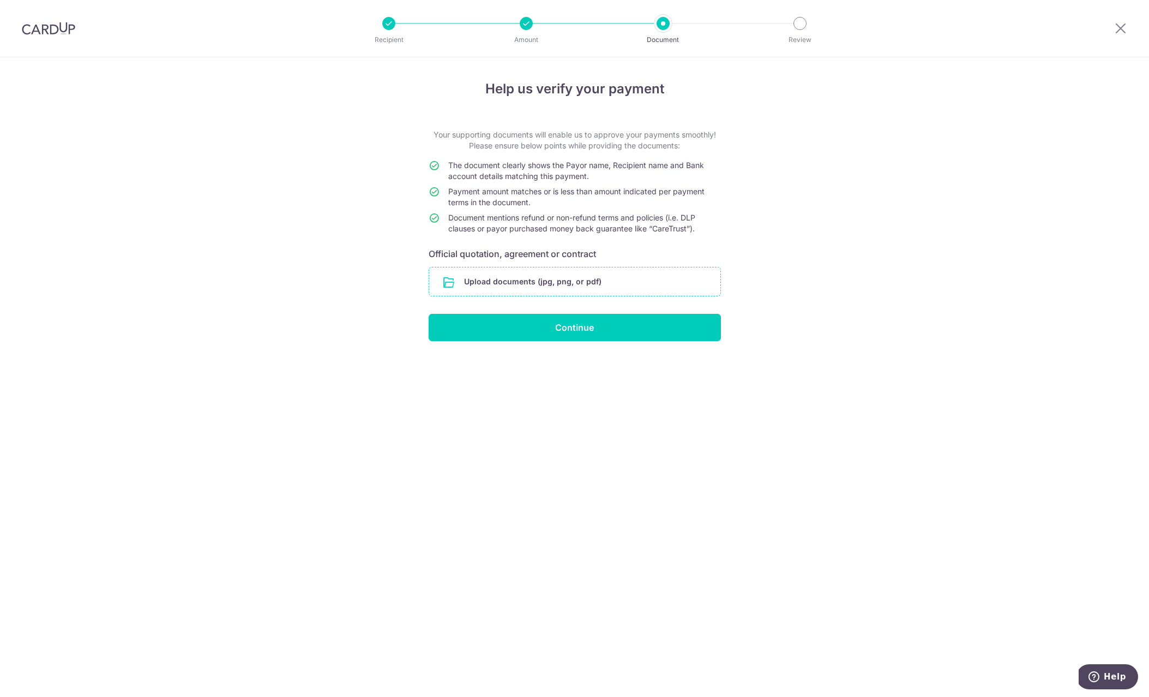
click at [541, 280] on input "file" at bounding box center [574, 281] width 291 height 28
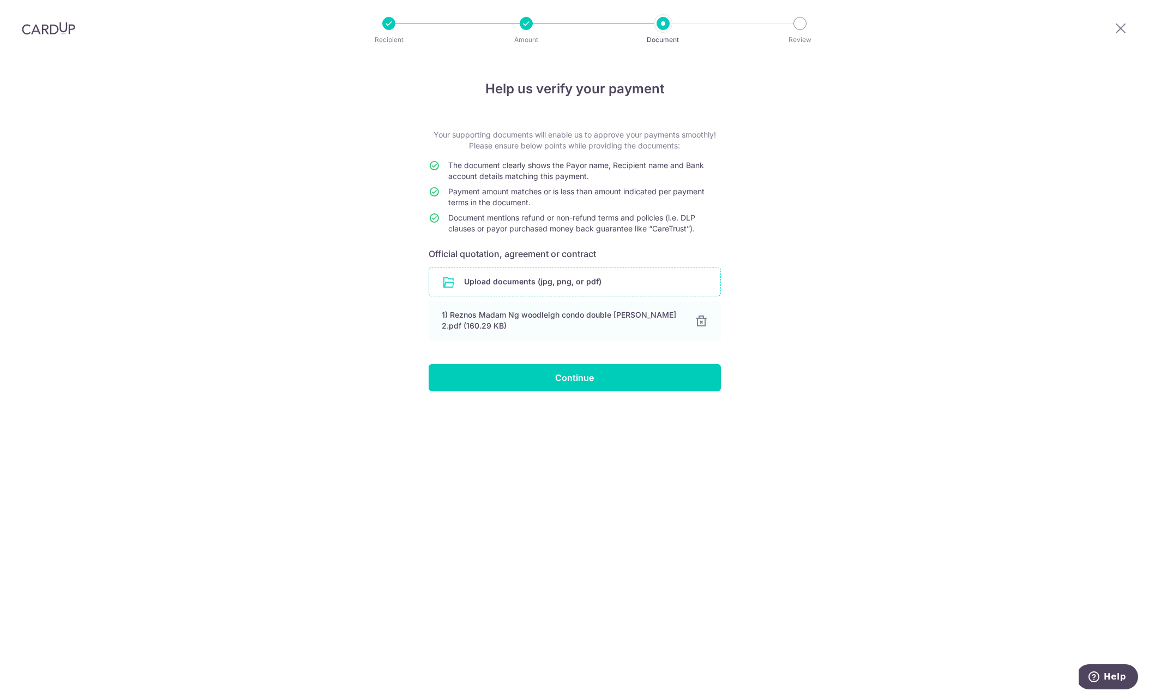
click at [770, 249] on div "Help us verify your payment Your supporting documents will enable us to approve…" at bounding box center [574, 376] width 1149 height 639
click at [673, 373] on input "Continue" at bounding box center [575, 377] width 292 height 27
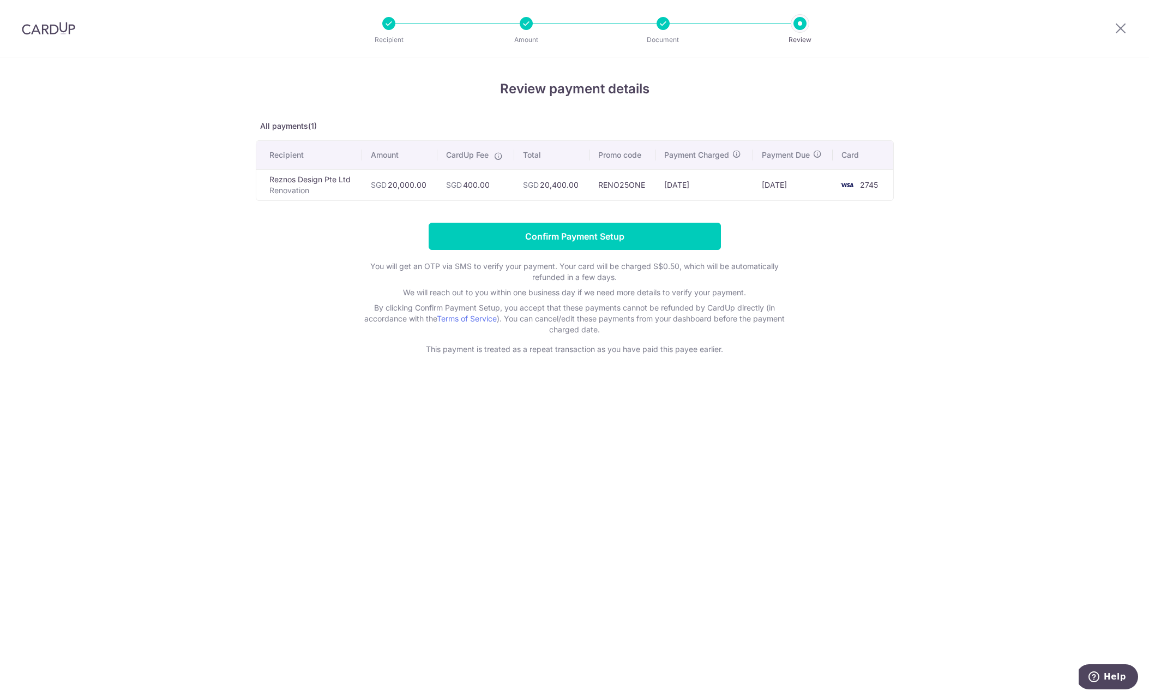
click at [523, 31] on div "Recipient Amount Document Review" at bounding box center [595, 28] width 468 height 57
click at [391, 32] on div "Recipient Amount Document Review" at bounding box center [595, 28] width 468 height 57
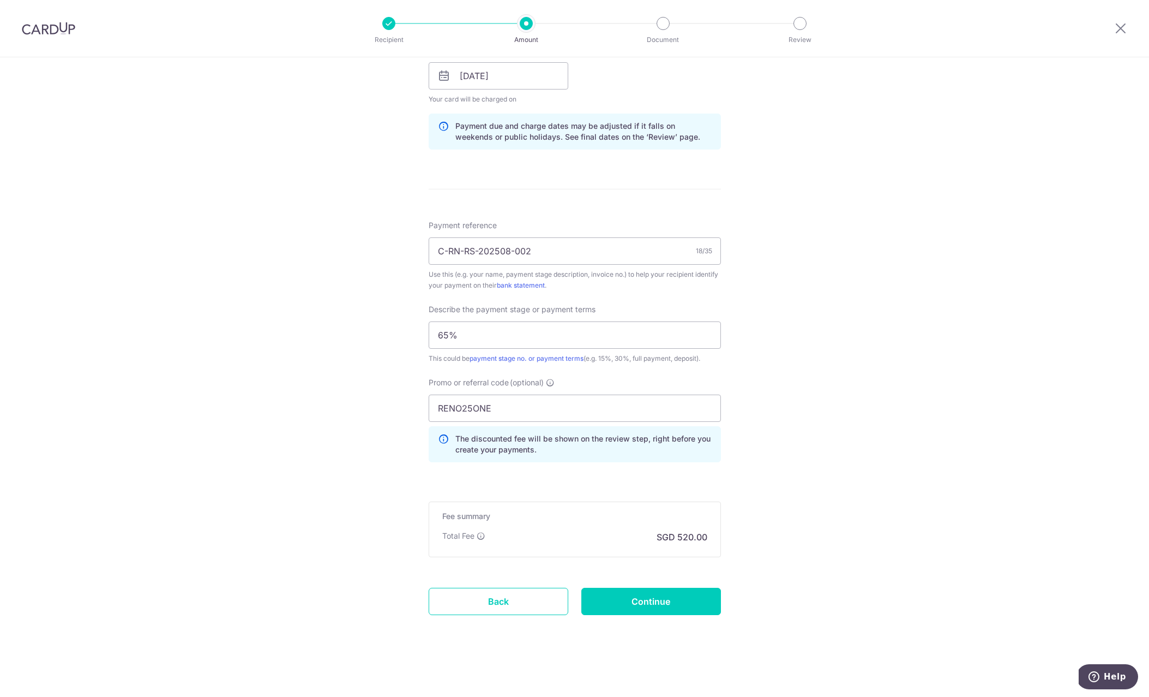
scroll to position [514, 0]
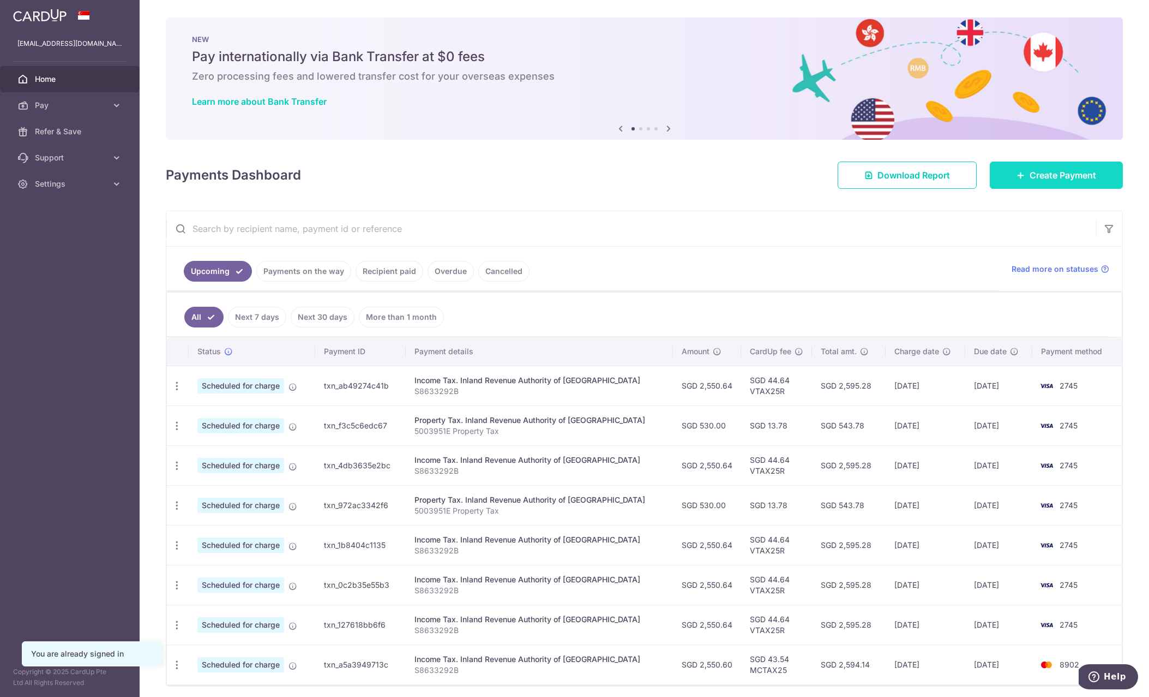
click at [1057, 178] on span "Create Payment" at bounding box center [1063, 175] width 67 height 13
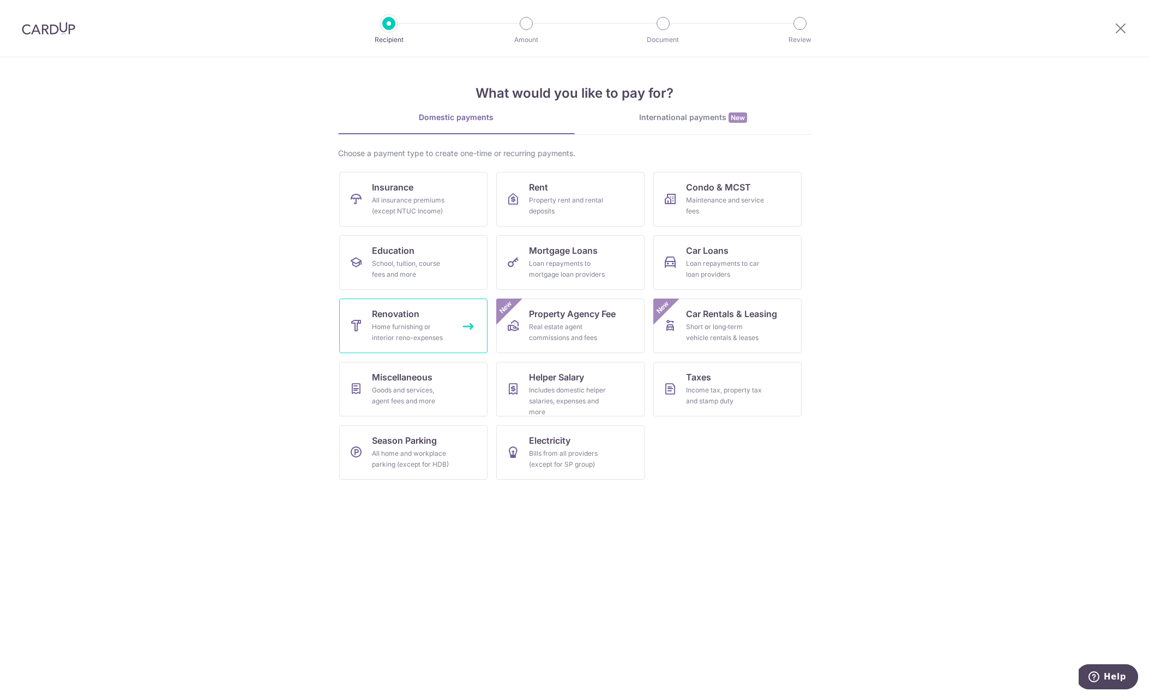
click at [441, 332] on div "Home furnishing or interior reno-expenses" at bounding box center [411, 332] width 79 height 22
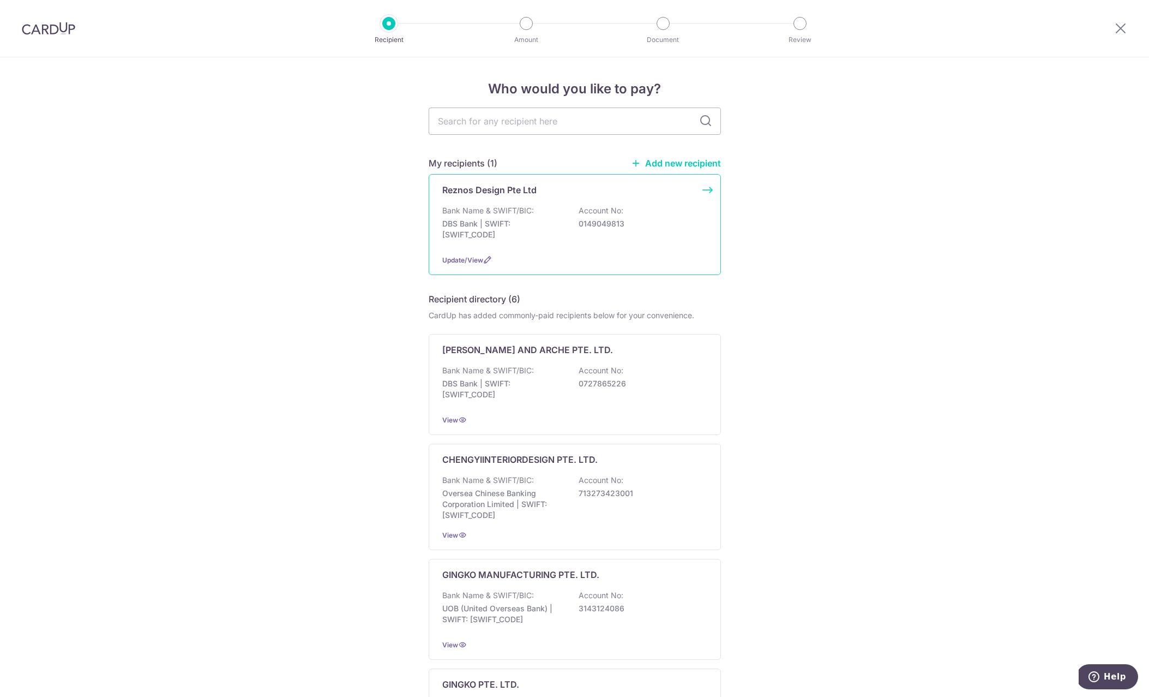
click at [579, 200] on div "Reznos Design Pte Ltd Bank Name & SWIFT/BIC: DBS Bank | SWIFT: [SWIFT_CODE] Acc…" at bounding box center [575, 224] width 292 height 101
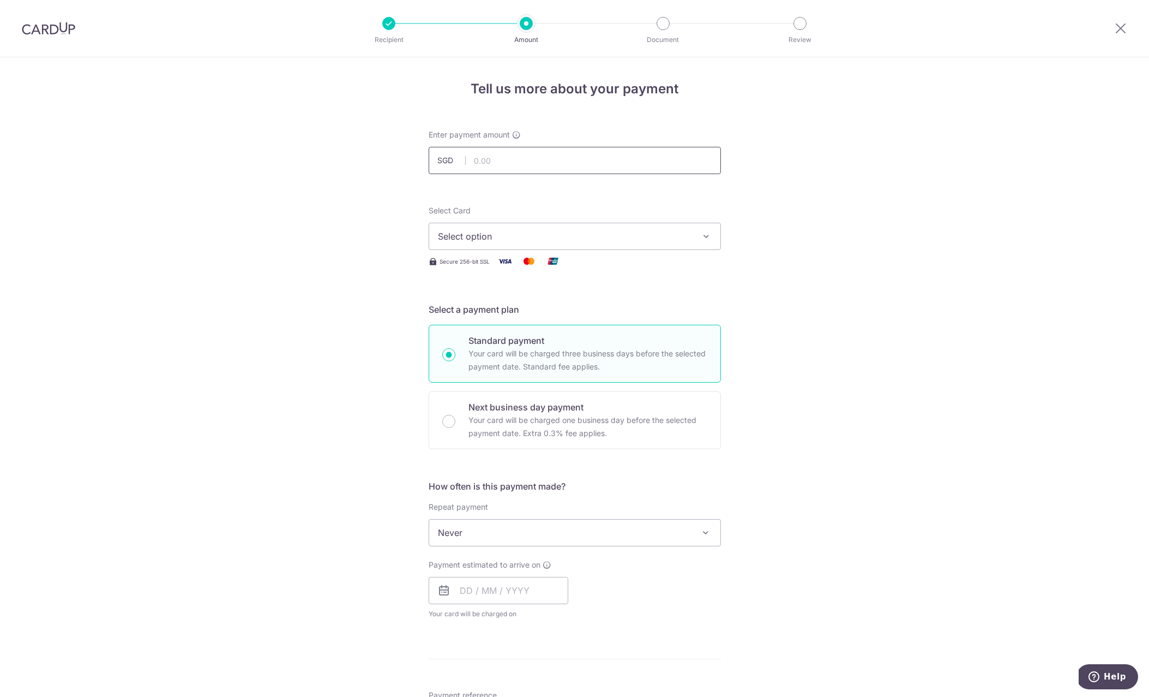
click at [487, 153] on input "text" at bounding box center [575, 160] width 292 height 27
click at [505, 532] on span "Never" at bounding box center [574, 532] width 291 height 26
click at [826, 453] on div "Tell us more about your payment Enter payment amount SGD Select Card Select opt…" at bounding box center [574, 592] width 1149 height 1071
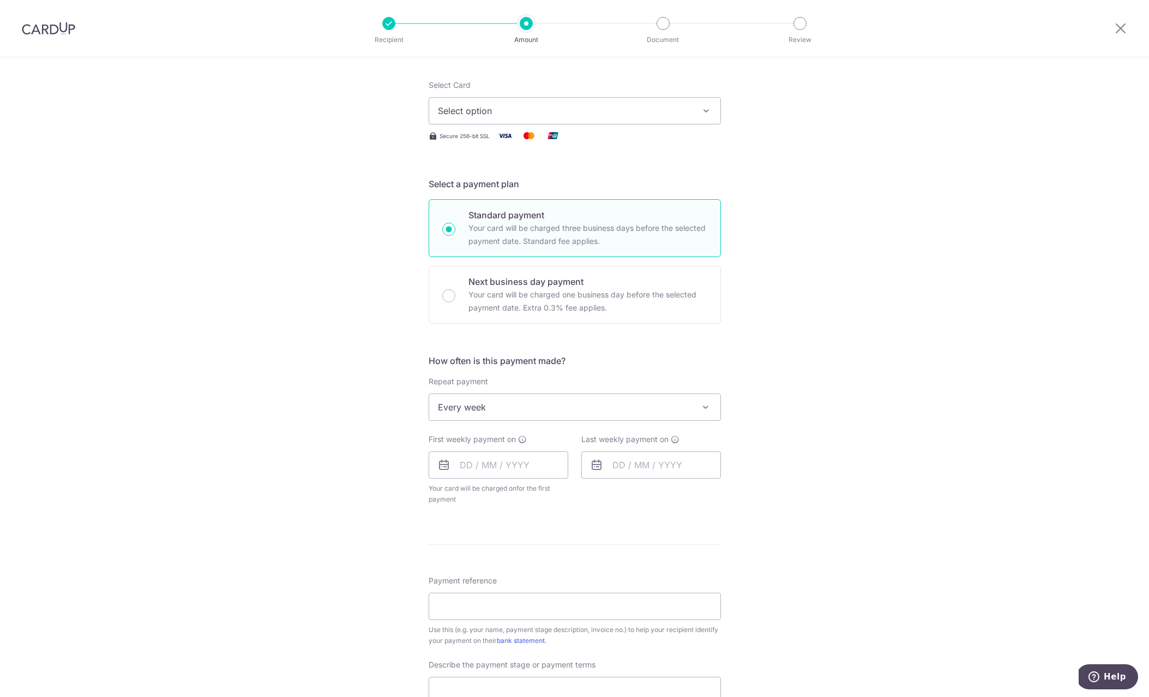
scroll to position [124, 0]
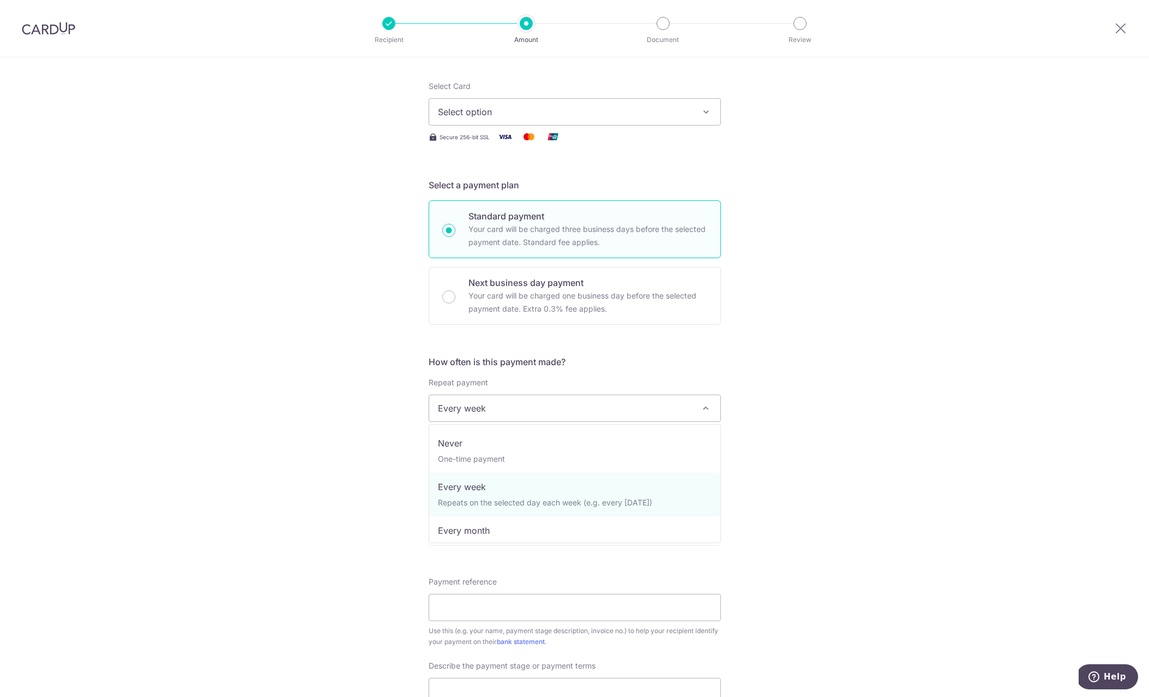
click at [693, 411] on span "Every week" at bounding box center [574, 408] width 291 height 26
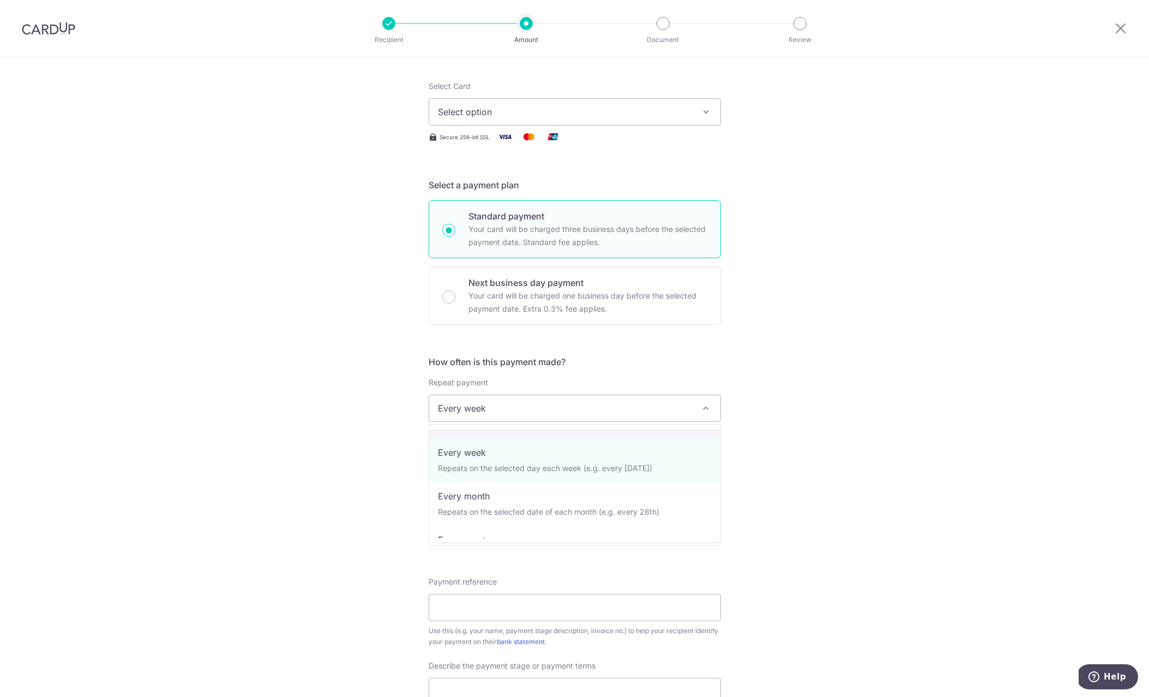
scroll to position [34, 0]
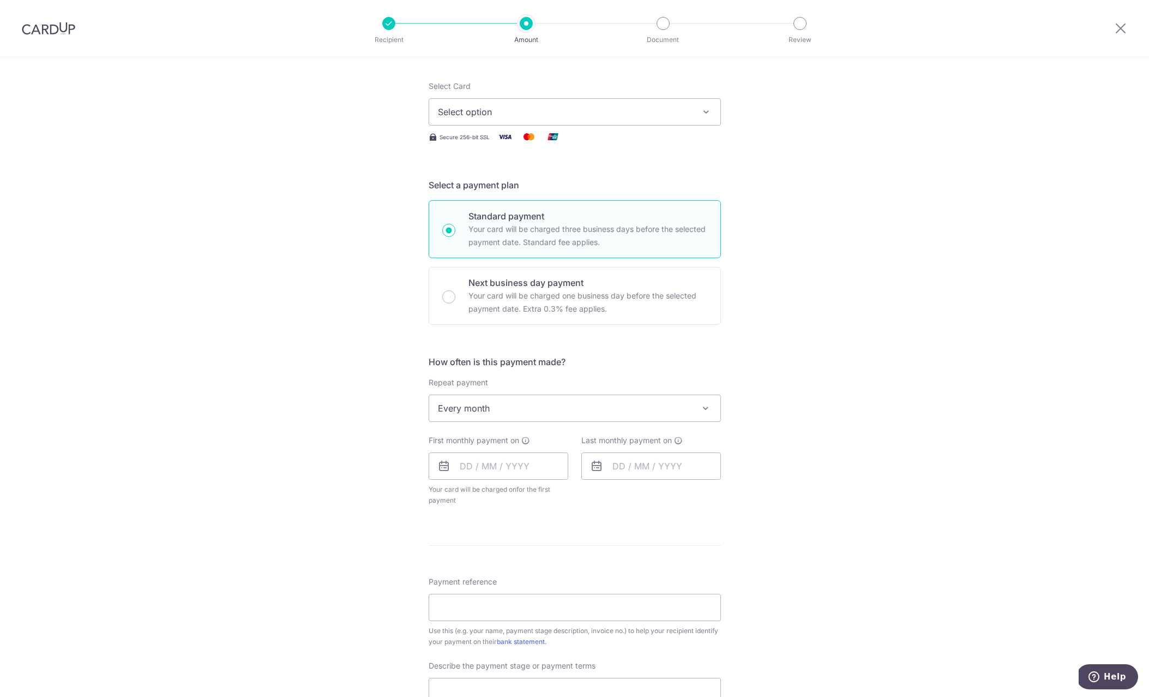
click at [764, 400] on div "Tell us more about your payment Enter payment amount SGD Select Card Select opt…" at bounding box center [574, 468] width 1149 height 1071
click at [525, 465] on input "text" at bounding box center [499, 465] width 140 height 27
click at [792, 430] on div "Tell us more about your payment Enter payment amount SGD Select Card Select opt…" at bounding box center [574, 468] width 1149 height 1071
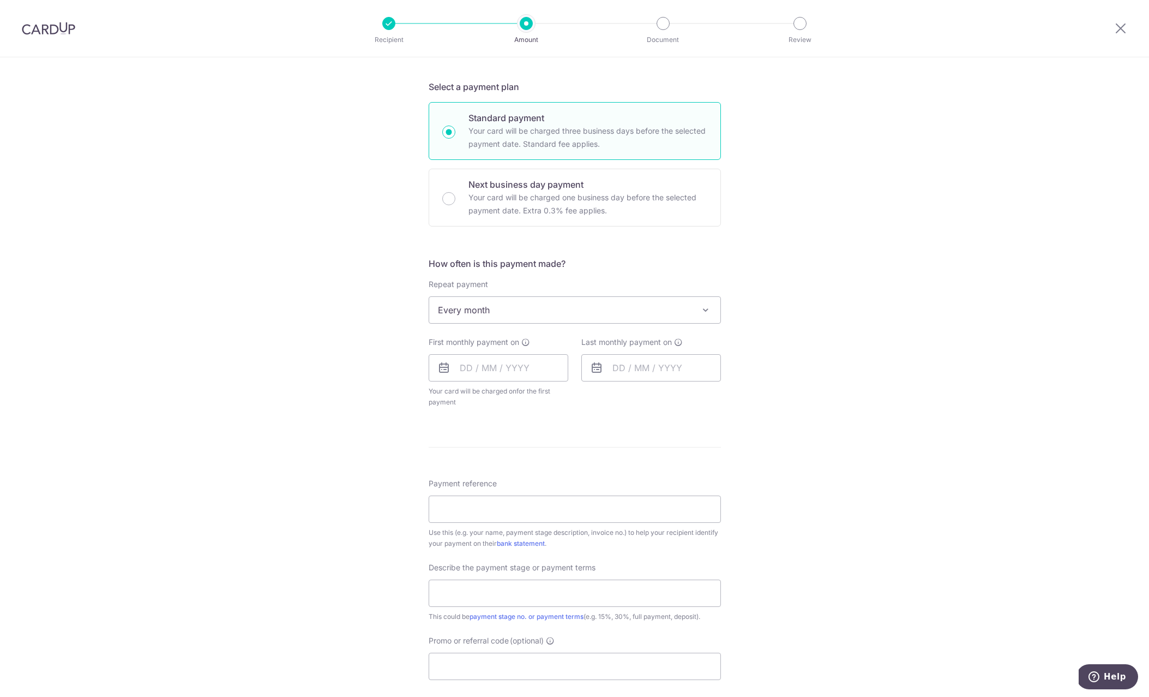
scroll to position [212, 0]
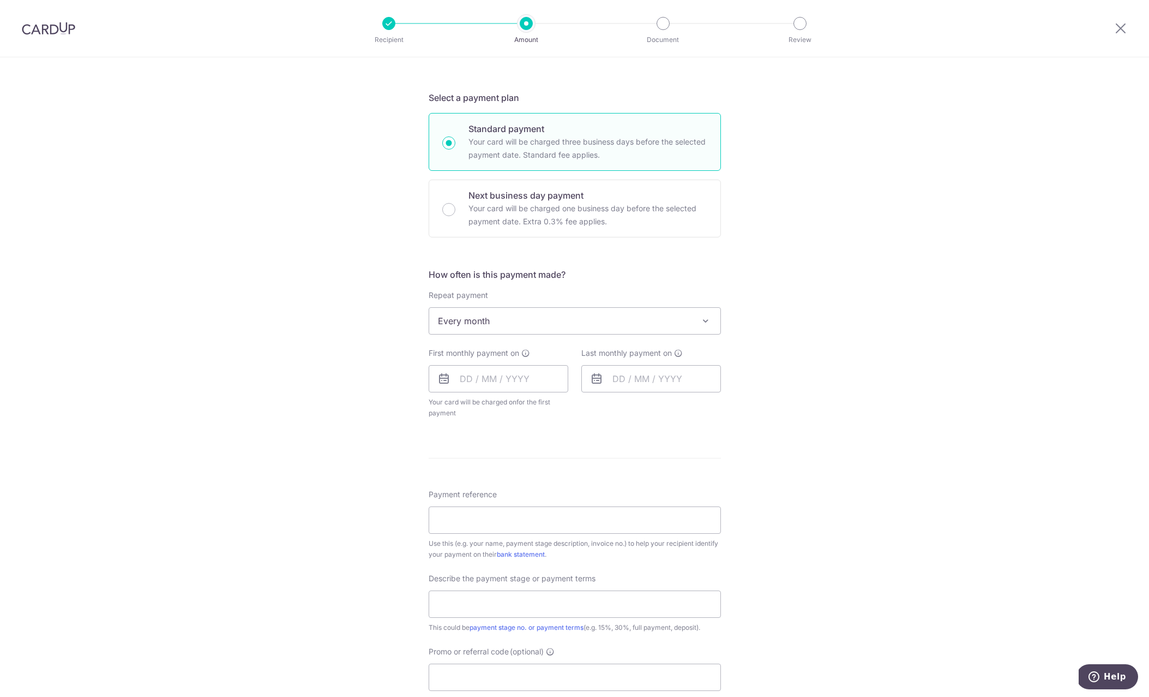
click at [707, 322] on span at bounding box center [705, 320] width 13 height 13
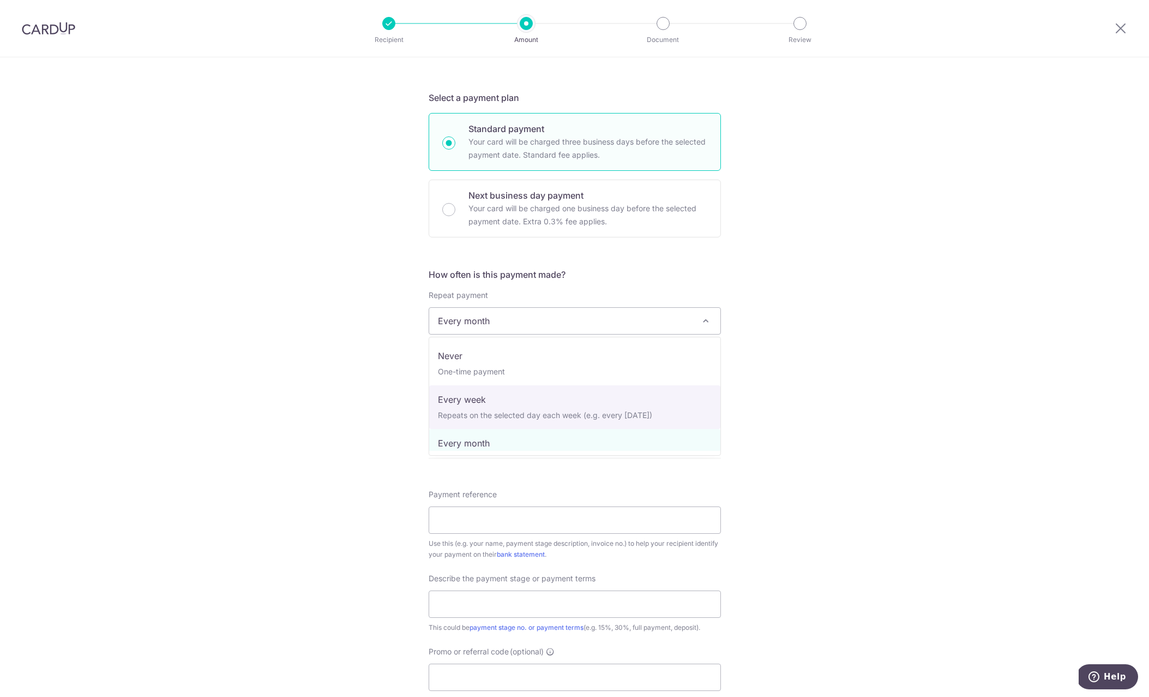
select select "2"
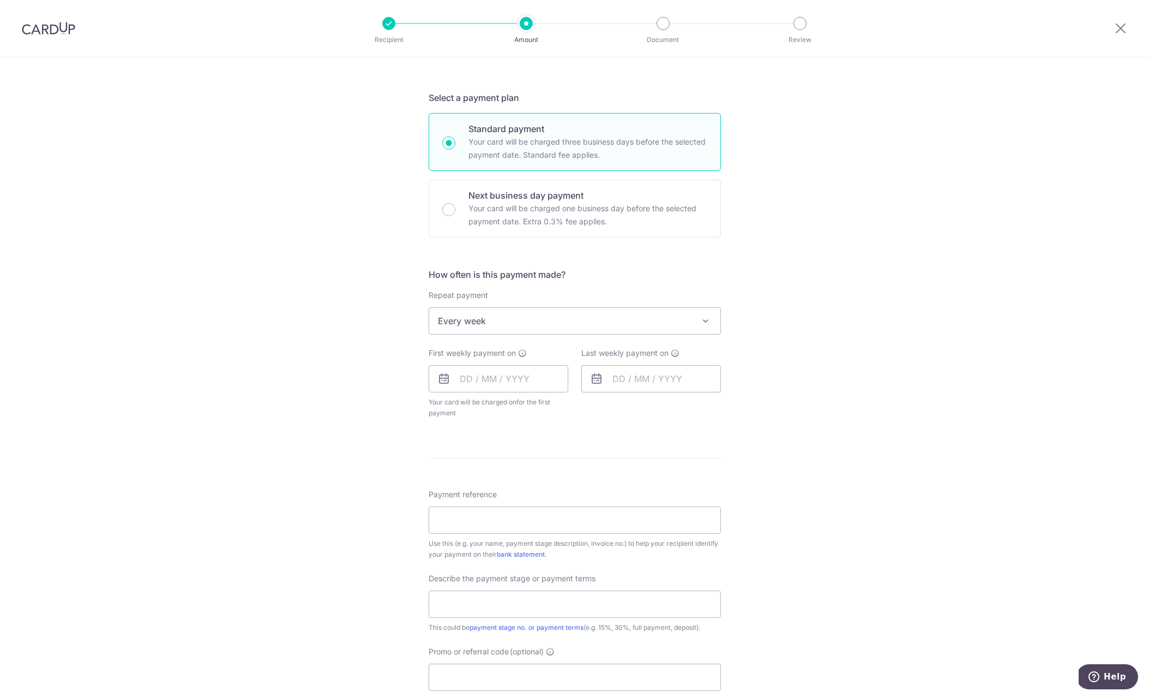
click at [804, 366] on div "Tell us more about your payment Enter payment amount SGD Select Card Select opt…" at bounding box center [574, 381] width 1149 height 1071
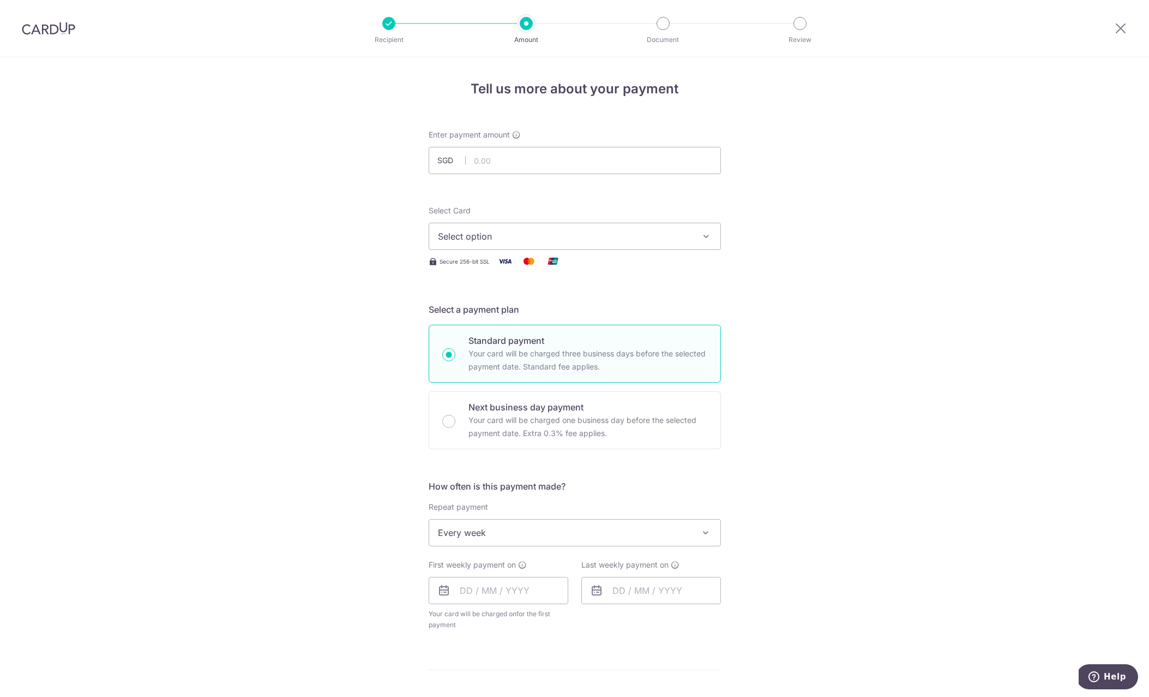
scroll to position [0, 0]
click at [523, 161] on input "text" at bounding box center [575, 160] width 292 height 27
click at [614, 236] on span "Select option" at bounding box center [565, 236] width 254 height 13
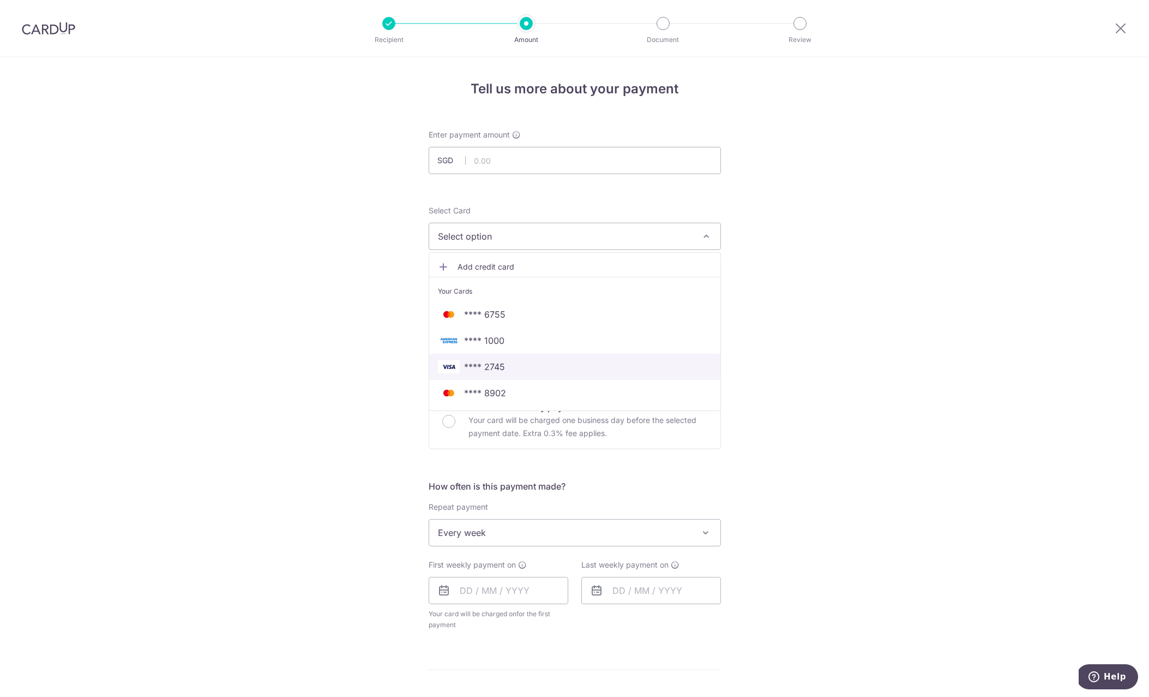
click at [620, 368] on span "**** 2745" at bounding box center [575, 366] width 274 height 13
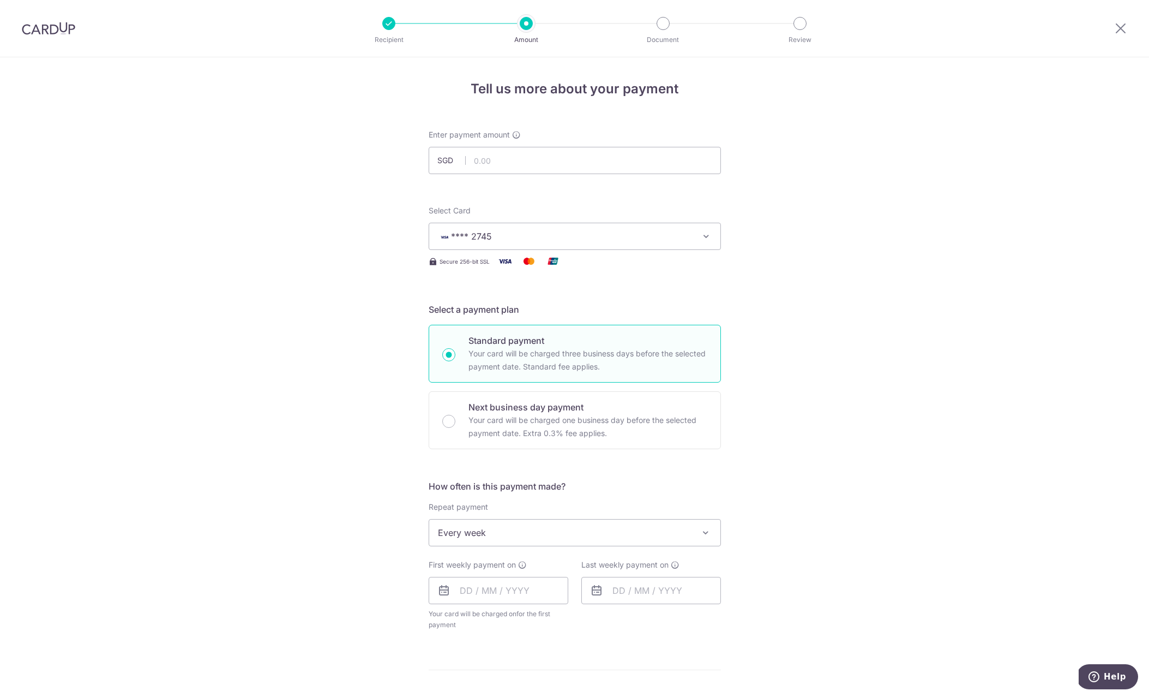
click at [781, 306] on div "Tell us more about your payment Enter payment amount SGD Select Card **** 2745 …" at bounding box center [574, 592] width 1149 height 1071
click at [570, 159] on input "text" at bounding box center [575, 160] width 292 height 27
type input "20,000.00"
click at [777, 237] on div "Tell us more about your payment Enter payment amount SGD 20,000.00 20000.00 Sel…" at bounding box center [574, 592] width 1149 height 1071
click at [375, 365] on div "Tell us more about your payment Enter payment amount SGD 20,000.00 20000.00 Sel…" at bounding box center [574, 592] width 1149 height 1071
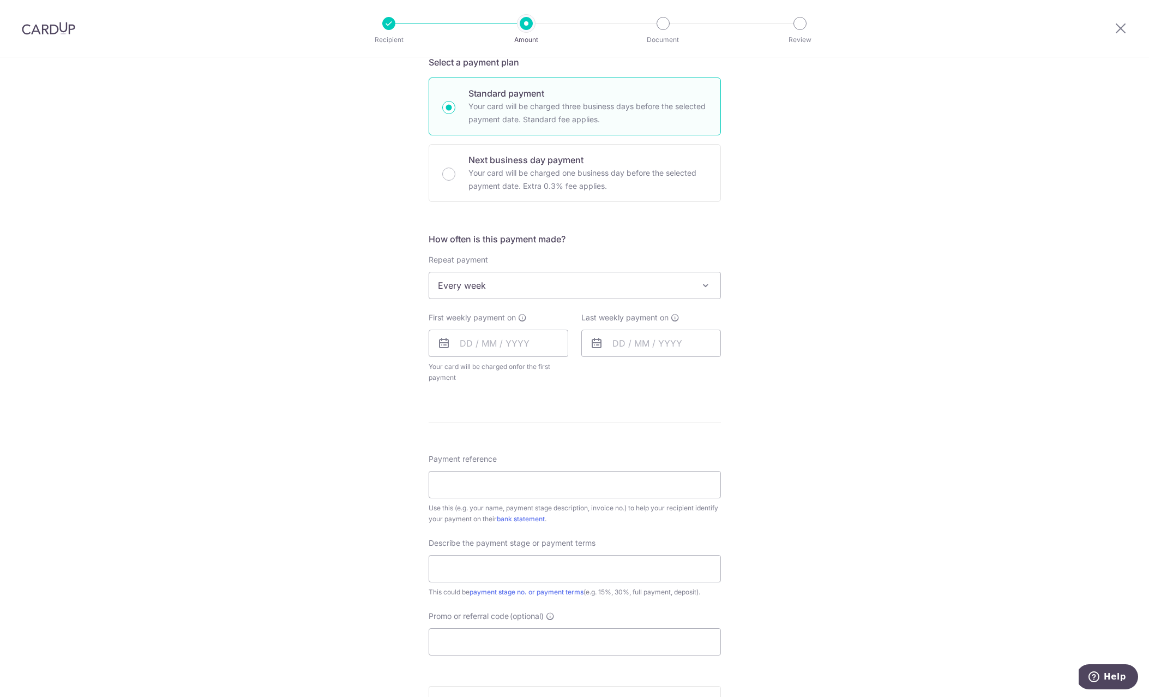
scroll to position [258, 0]
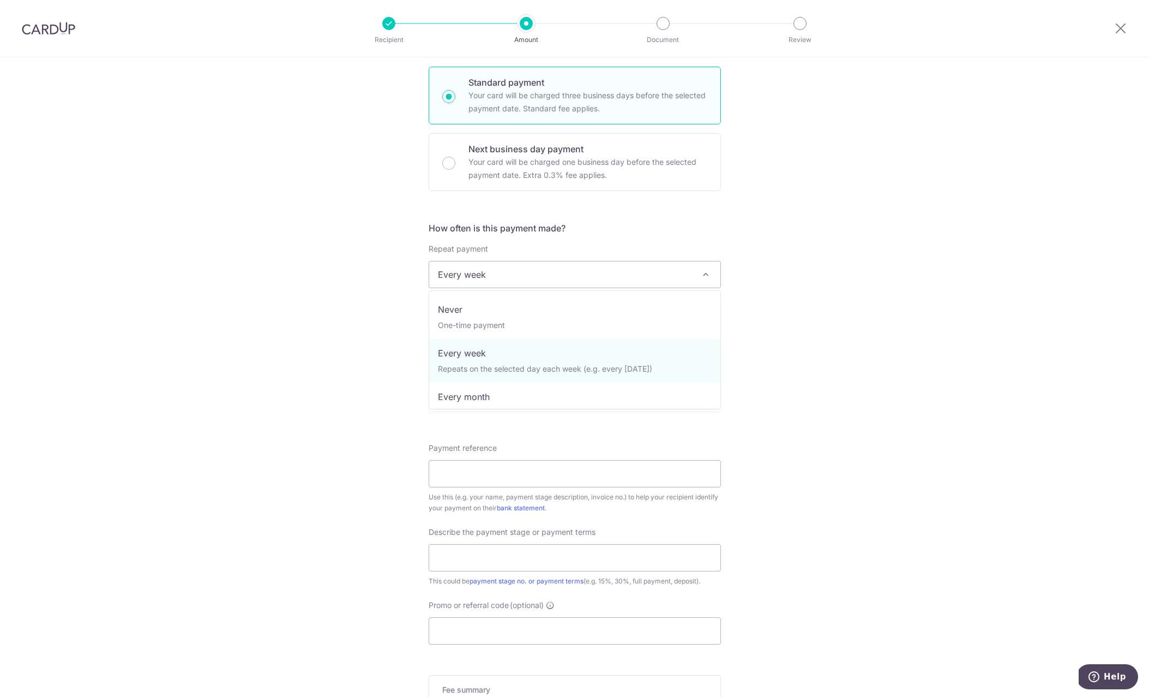
click at [483, 280] on span "Every week" at bounding box center [574, 274] width 291 height 26
select select "1"
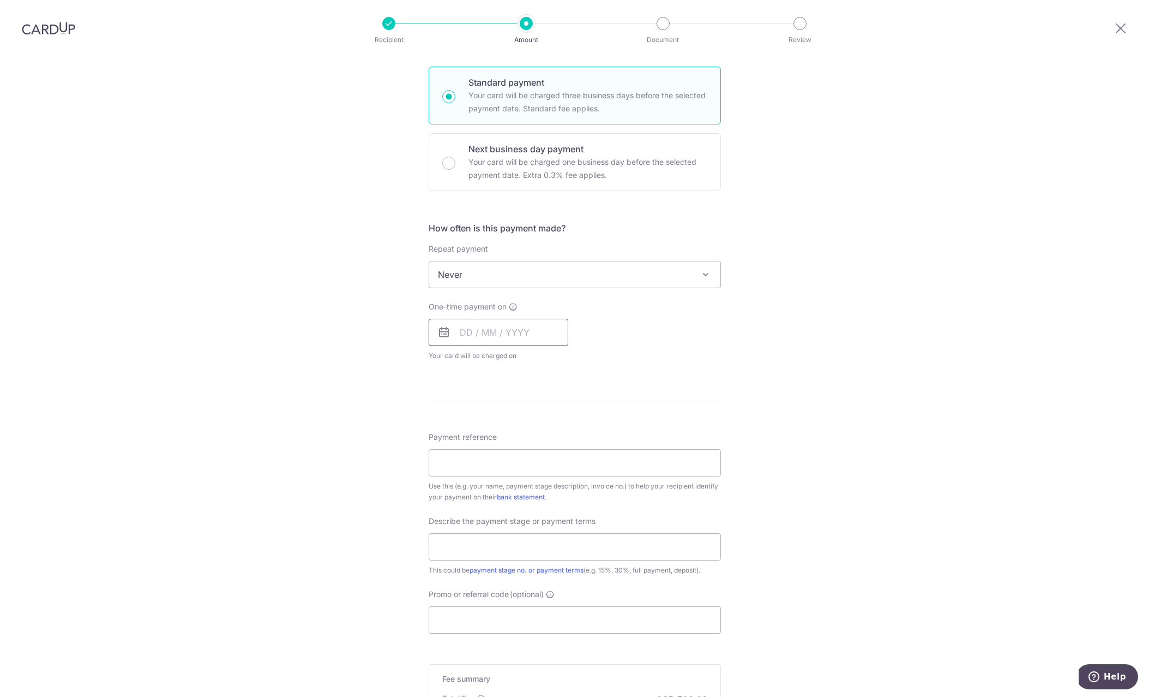
click at [470, 339] on input "text" at bounding box center [499, 332] width 140 height 27
click at [518, 455] on link "15" at bounding box center [516, 453] width 17 height 17
type input "[DATE]"
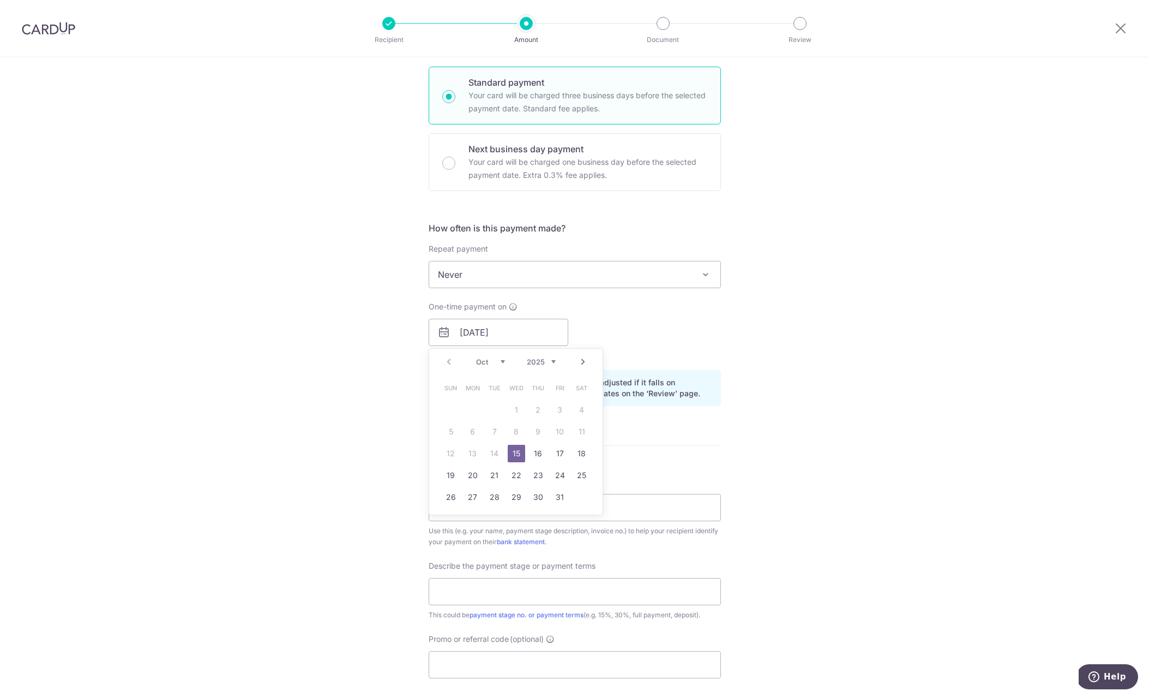
click at [512, 450] on link "15" at bounding box center [516, 453] width 17 height 17
click at [650, 414] on div "How often is this payment made? Repeat payment Never Every week Every month Eve…" at bounding box center [575, 317] width 292 height 193
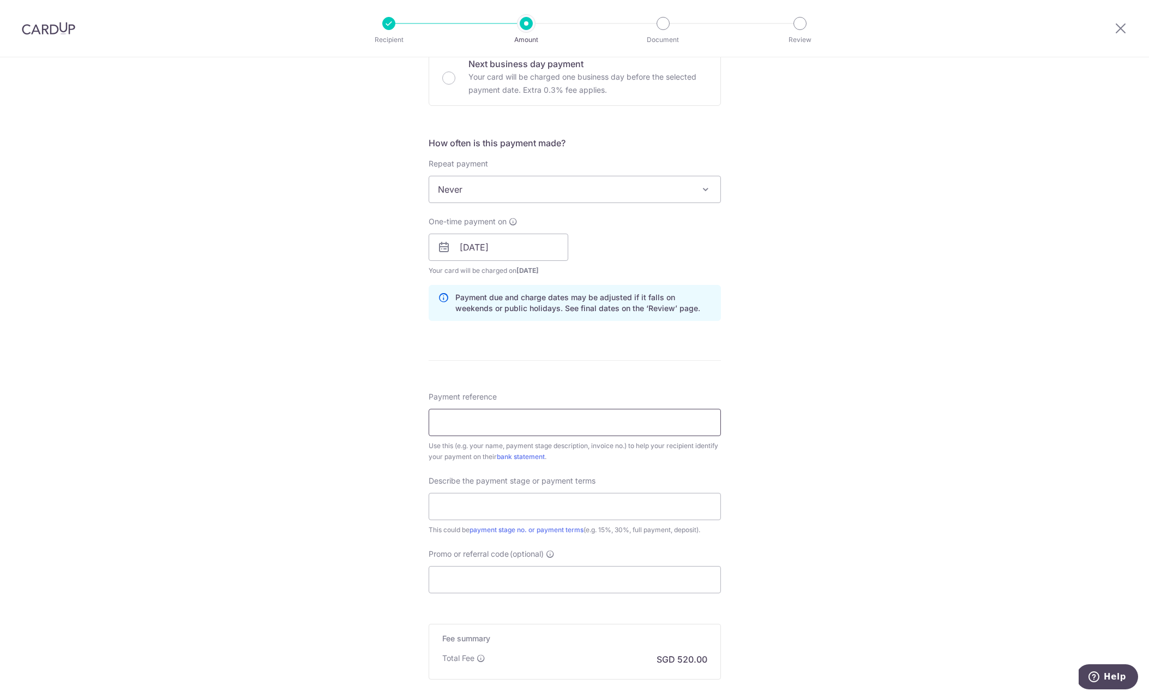
scroll to position [348, 0]
click at [468, 413] on input "Payment reference" at bounding box center [575, 417] width 292 height 27
type input "C-RN-RS-202508-002"
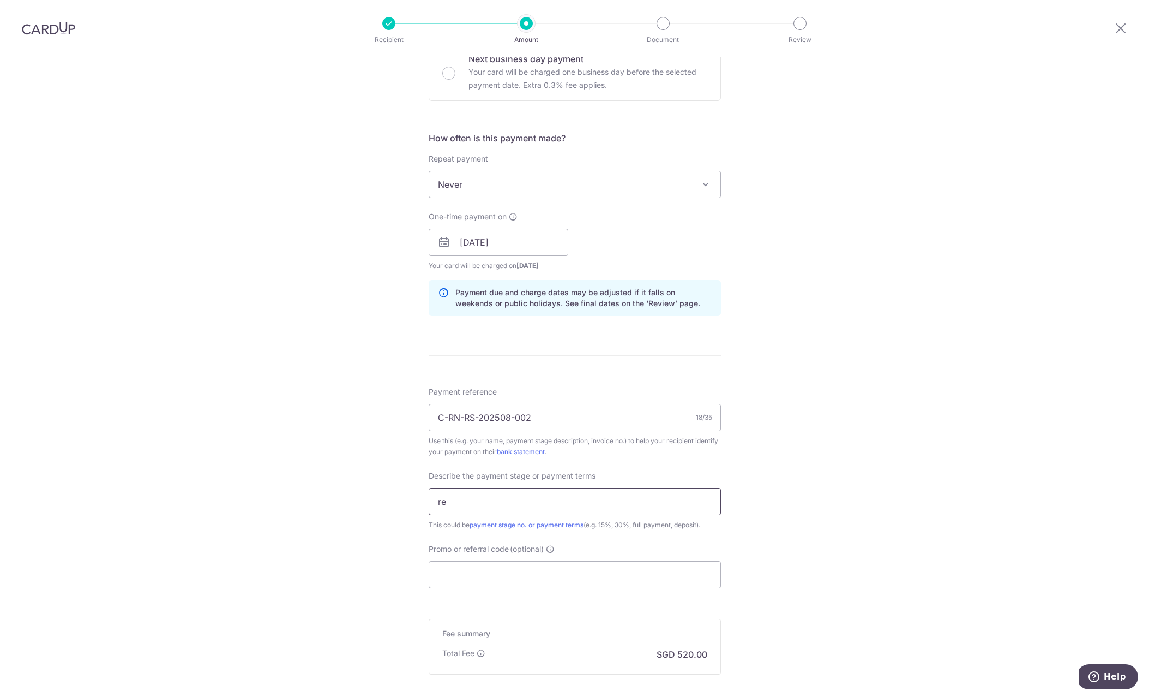
type input "r"
type input "P"
type input "50%"
click at [502, 577] on input "Promo or referral code (optional)" at bounding box center [575, 574] width 292 height 27
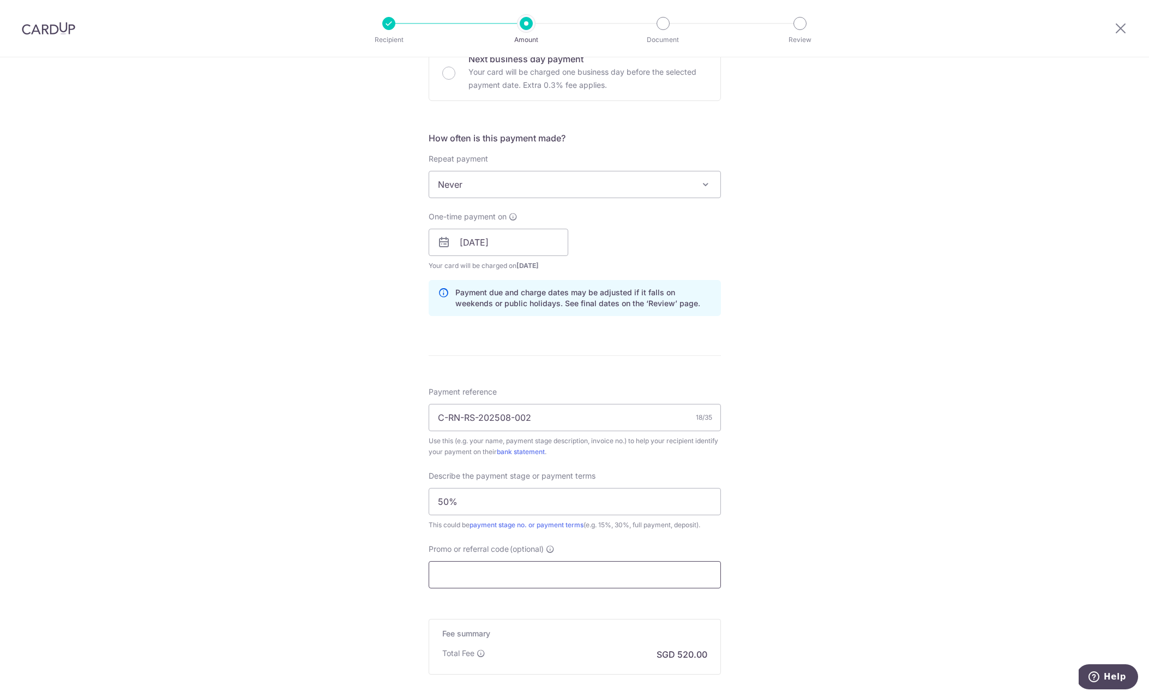
paste input "RENO25ONE"
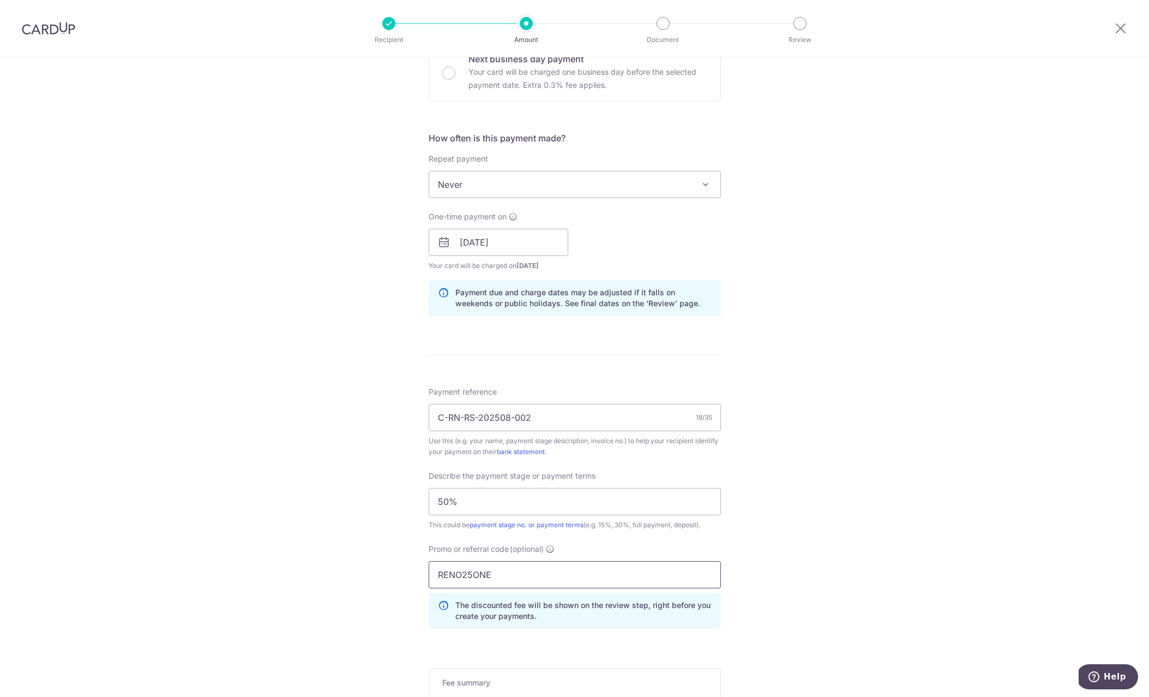
type input "RENO25ONE"
click at [367, 530] on div "Tell us more about your payment Enter payment amount SGD 20,000.00 20000.00 Sel…" at bounding box center [574, 286] width 1149 height 1154
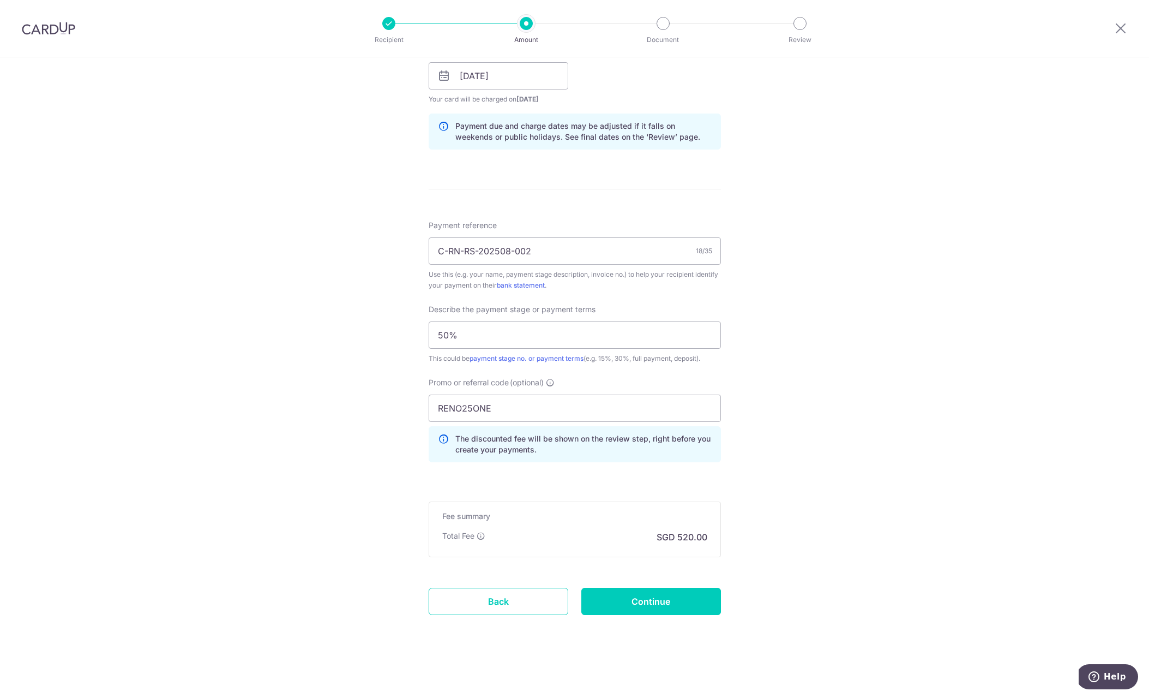
scroll to position [514, 0]
click at [638, 605] on input "Continue" at bounding box center [652, 601] width 140 height 27
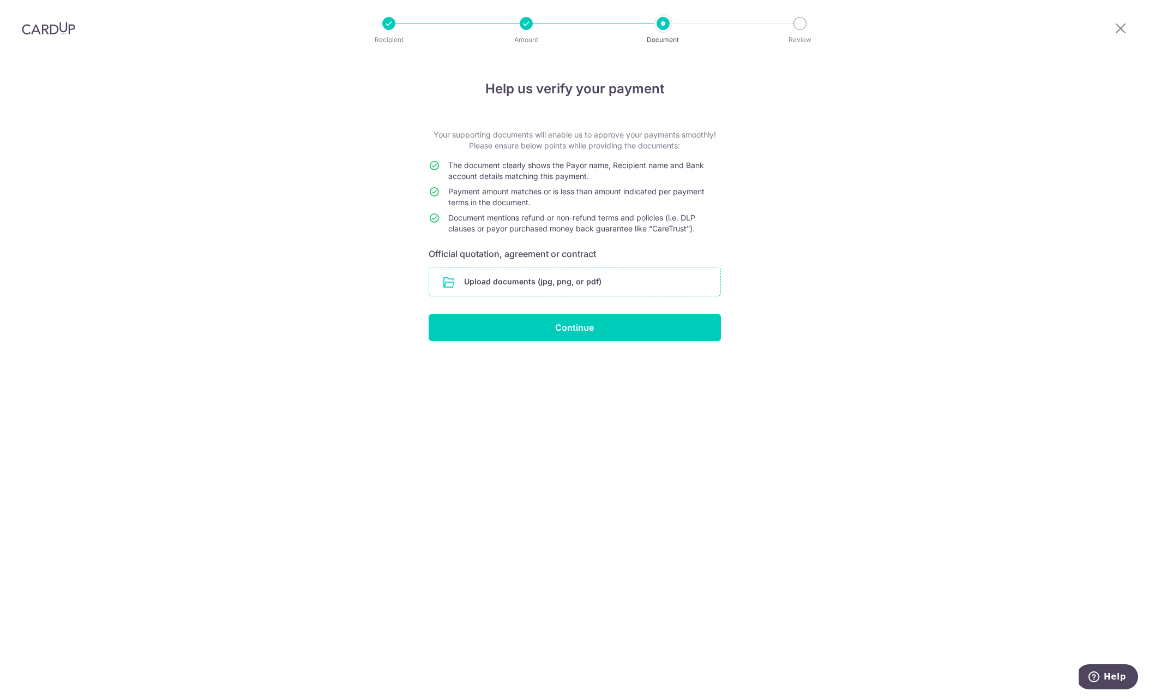
click at [590, 289] on input "file" at bounding box center [574, 281] width 291 height 28
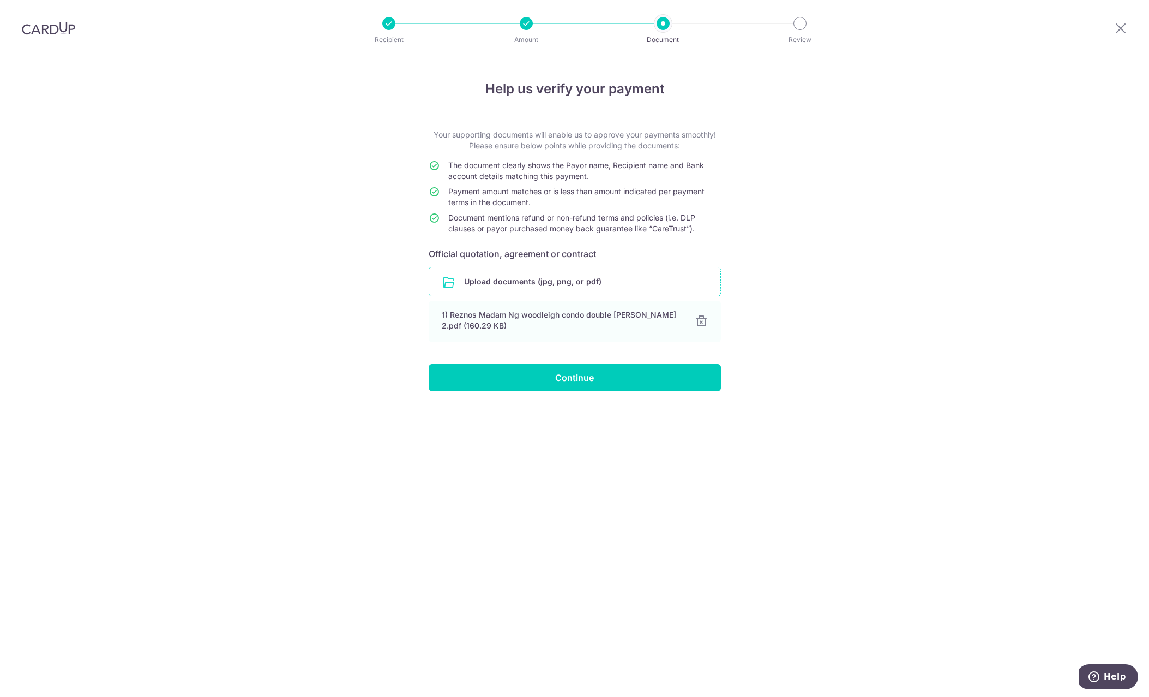
click at [781, 331] on div "Help us verify your payment Your supporting documents will enable us to approve…" at bounding box center [574, 376] width 1149 height 639
click at [661, 376] on input "Continue" at bounding box center [575, 377] width 292 height 27
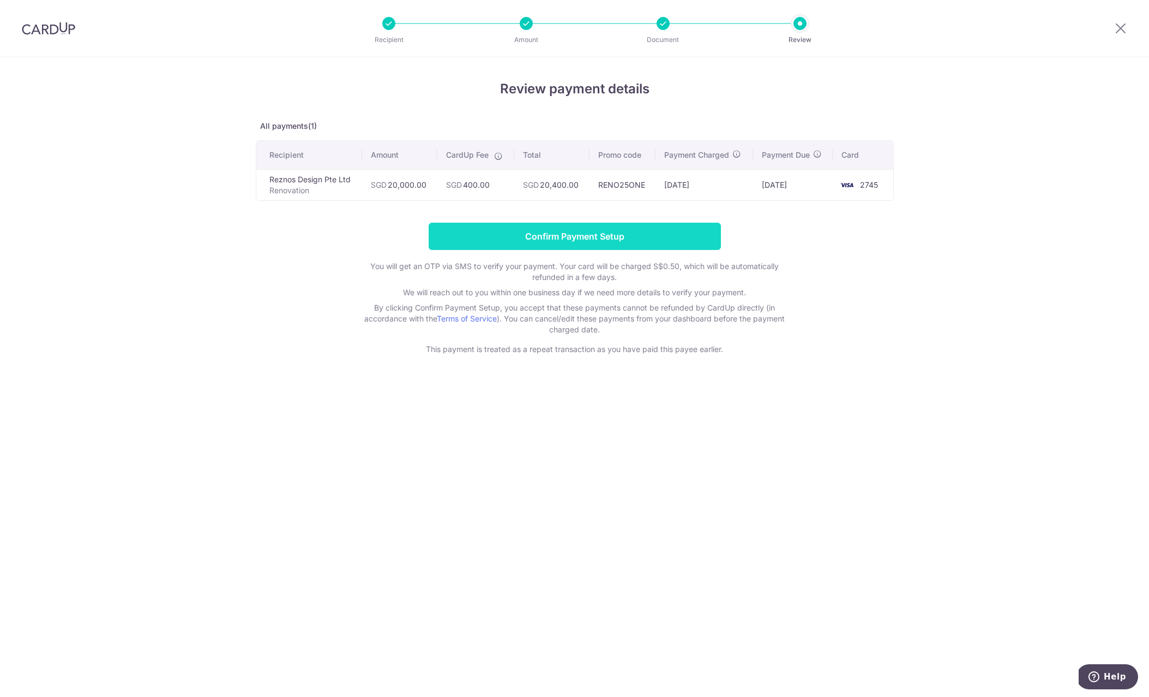
click at [678, 239] on input "Confirm Payment Setup" at bounding box center [575, 236] width 292 height 27
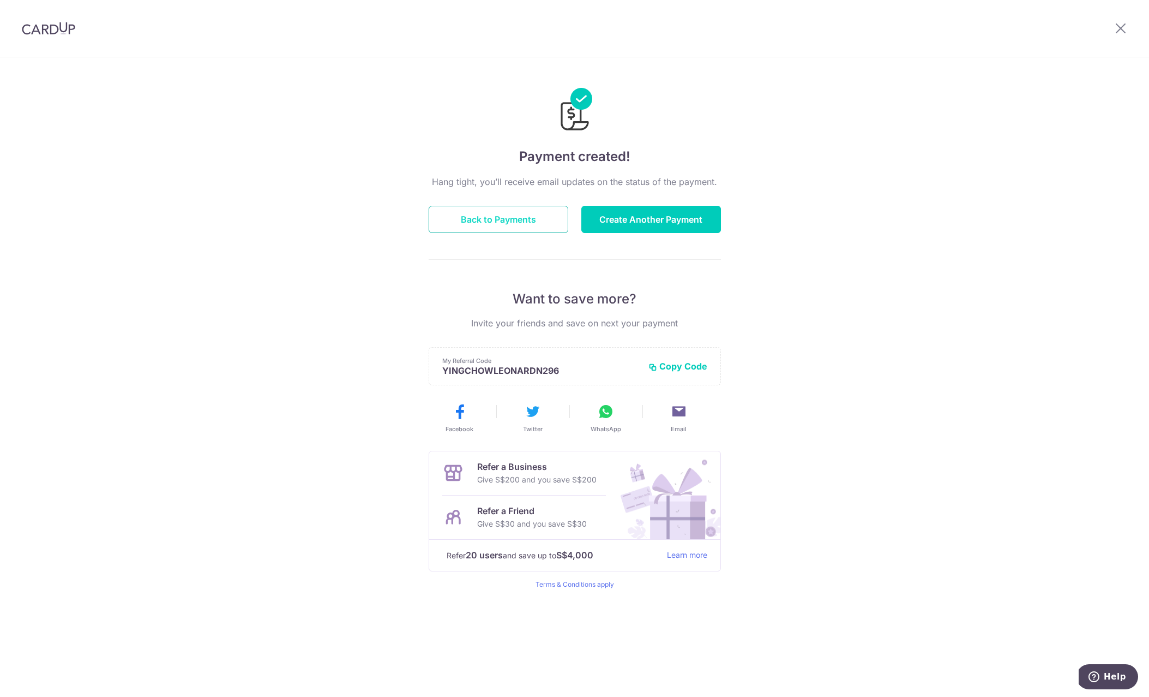
click at [525, 218] on button "Back to Payments" at bounding box center [499, 219] width 140 height 27
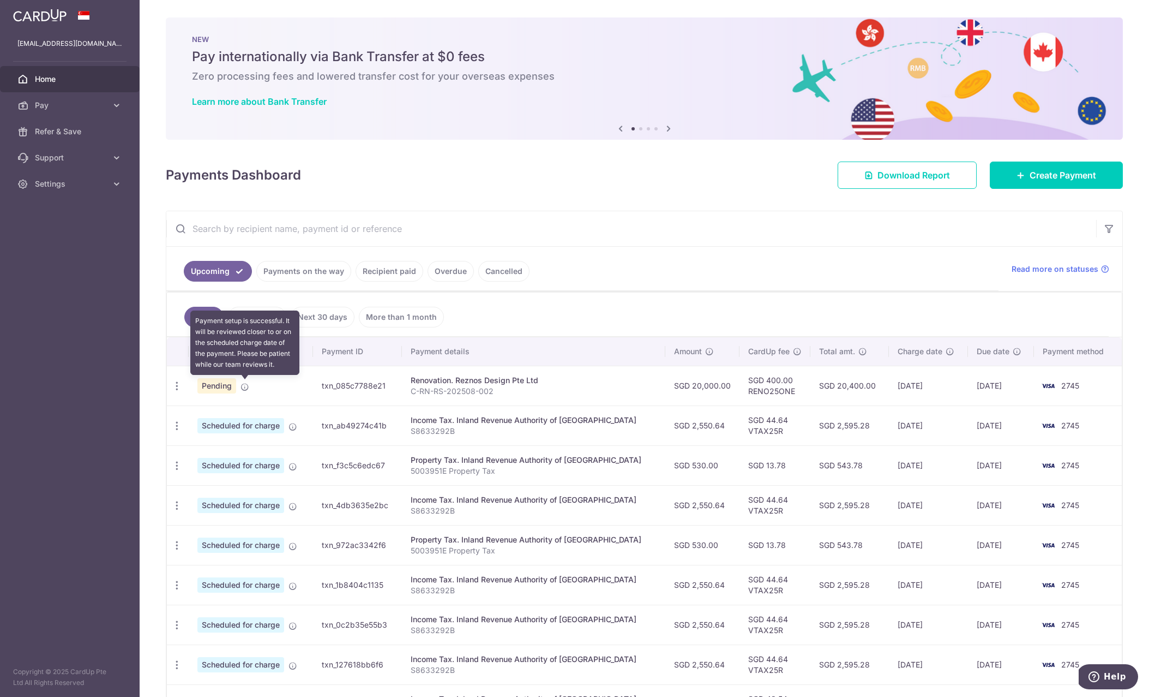
click at [243, 386] on icon at bounding box center [245, 386] width 9 height 9
